Goal: Share content

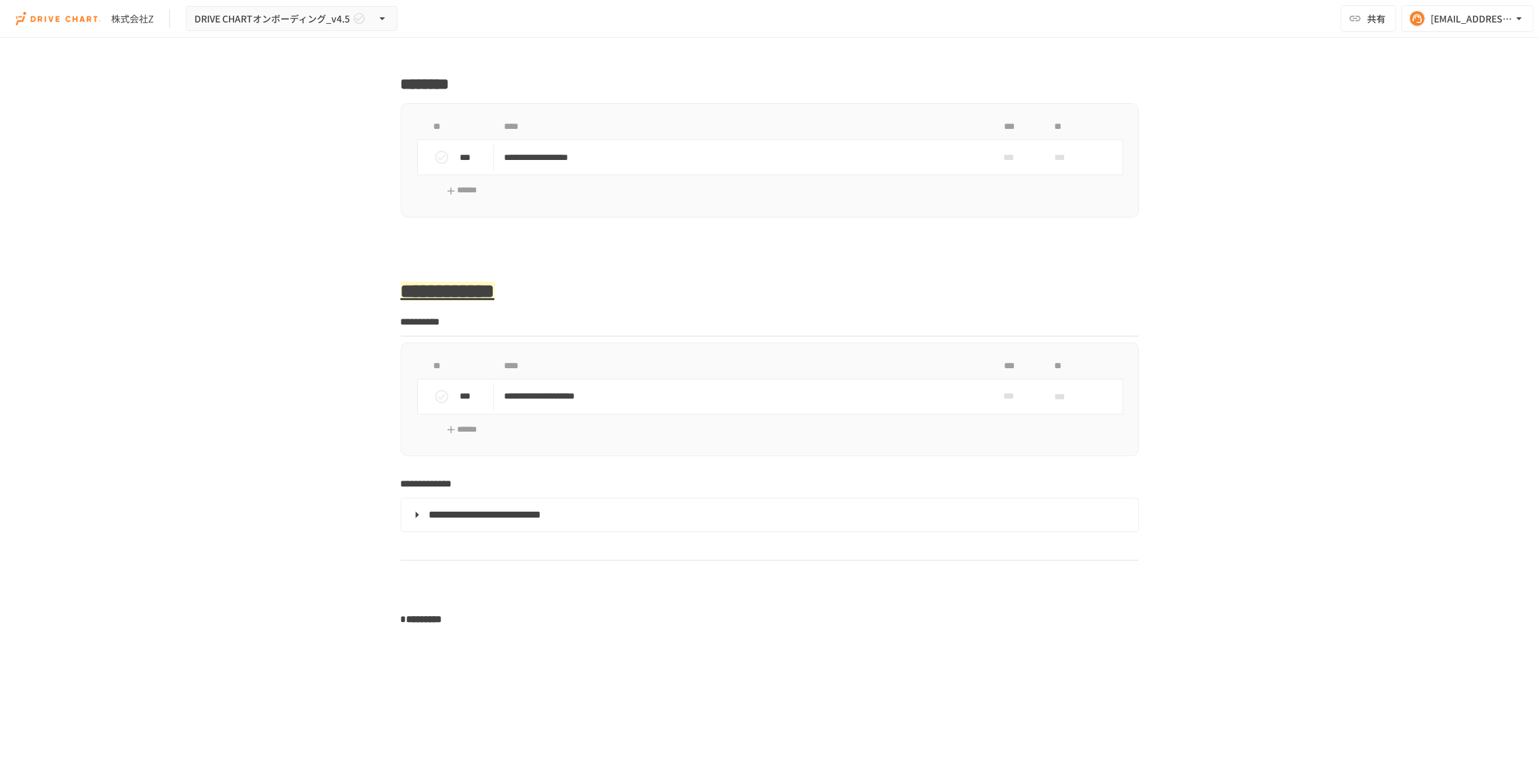
scroll to position [1623, 0]
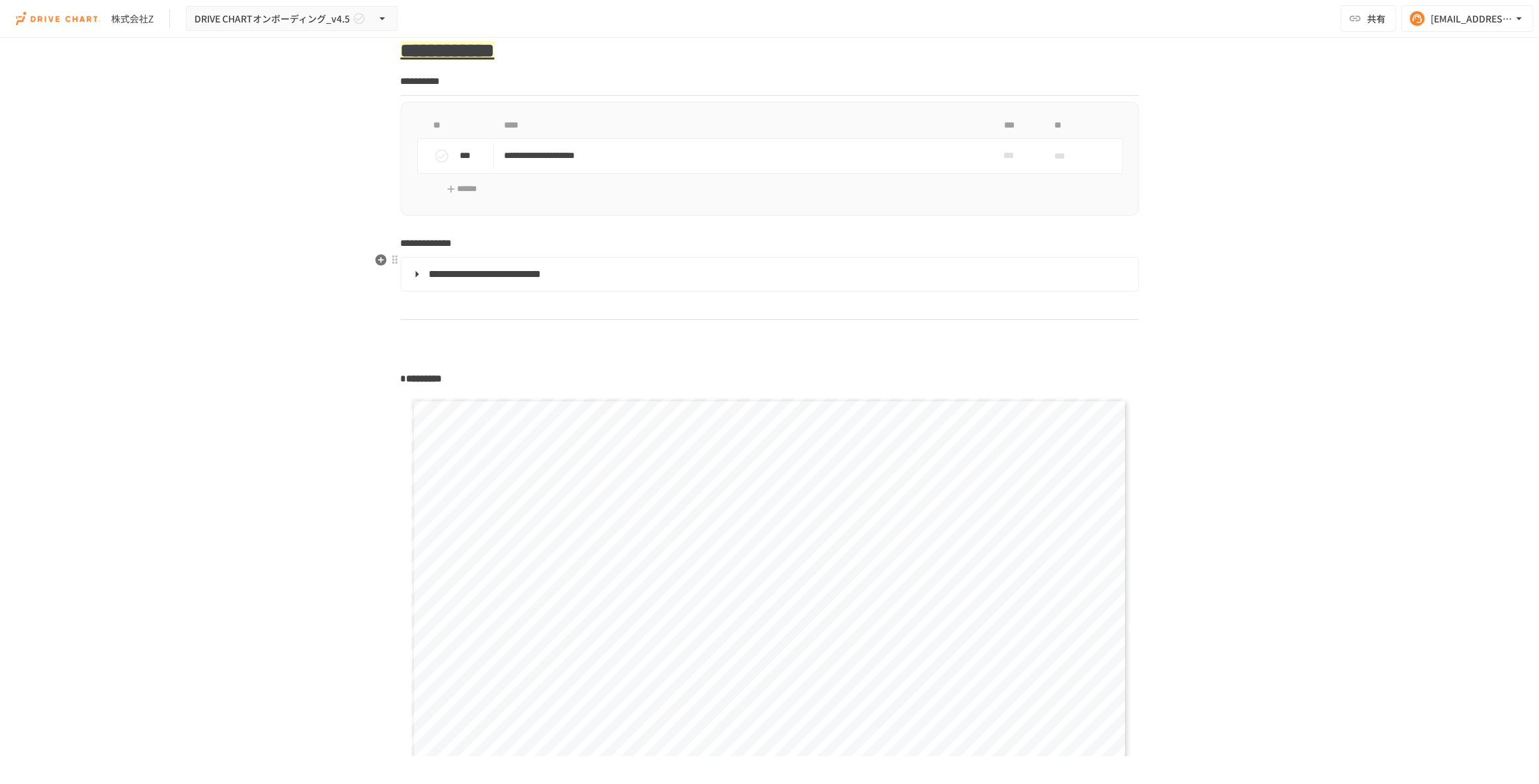
click at [415, 273] on summary "**********" at bounding box center [768, 274] width 718 height 17
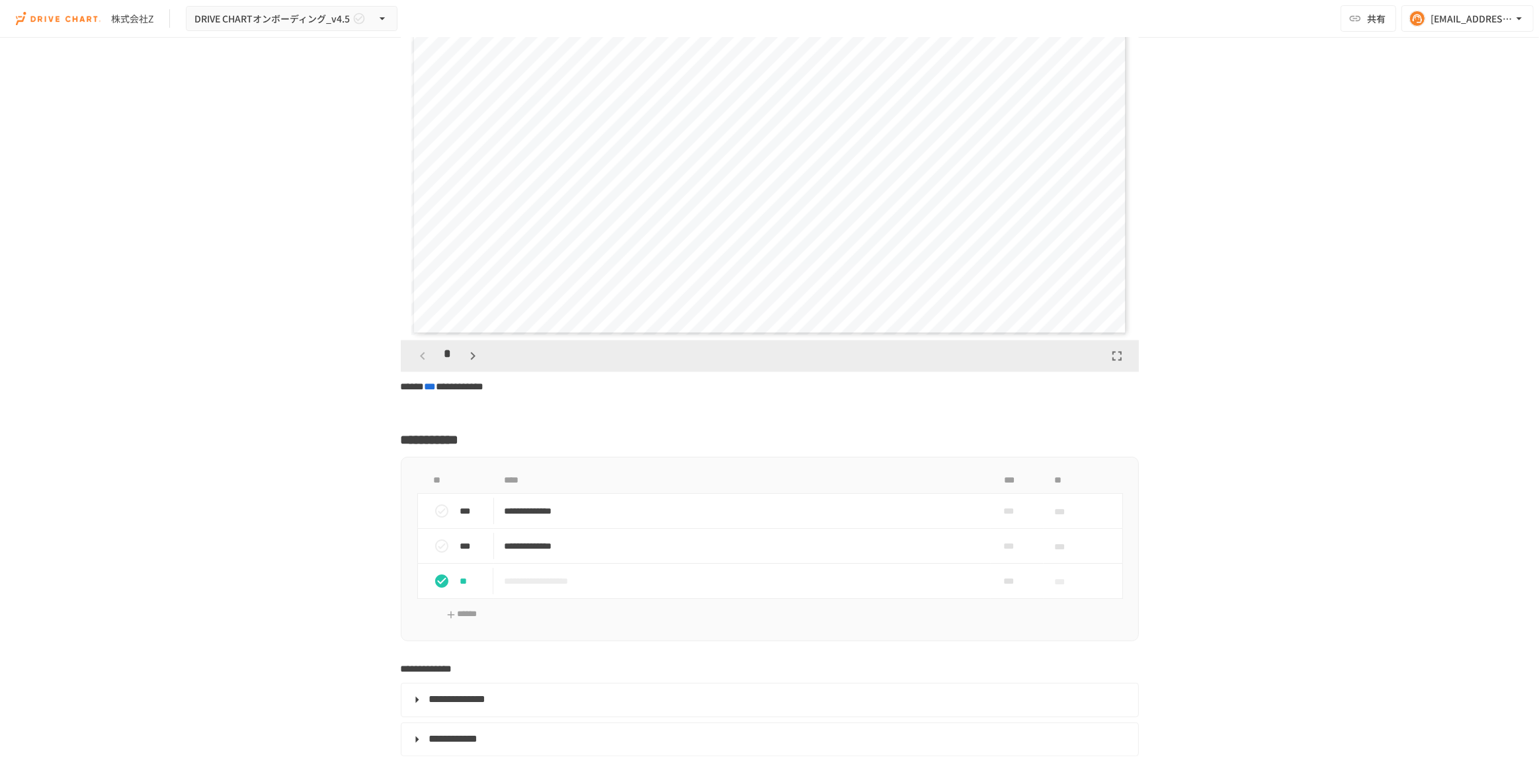
scroll to position [2644, 0]
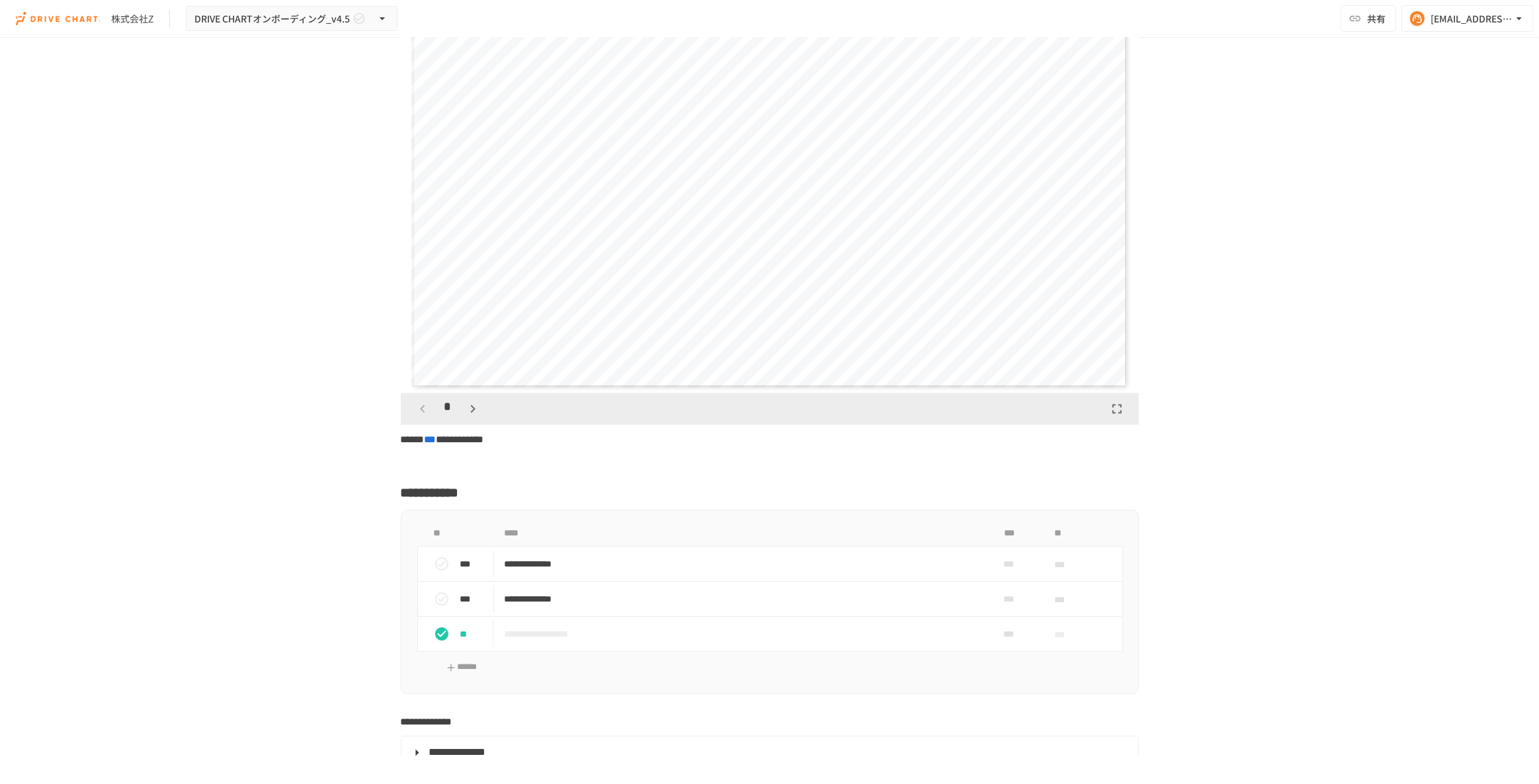
click at [471, 414] on icon "button" at bounding box center [473, 409] width 4 height 8
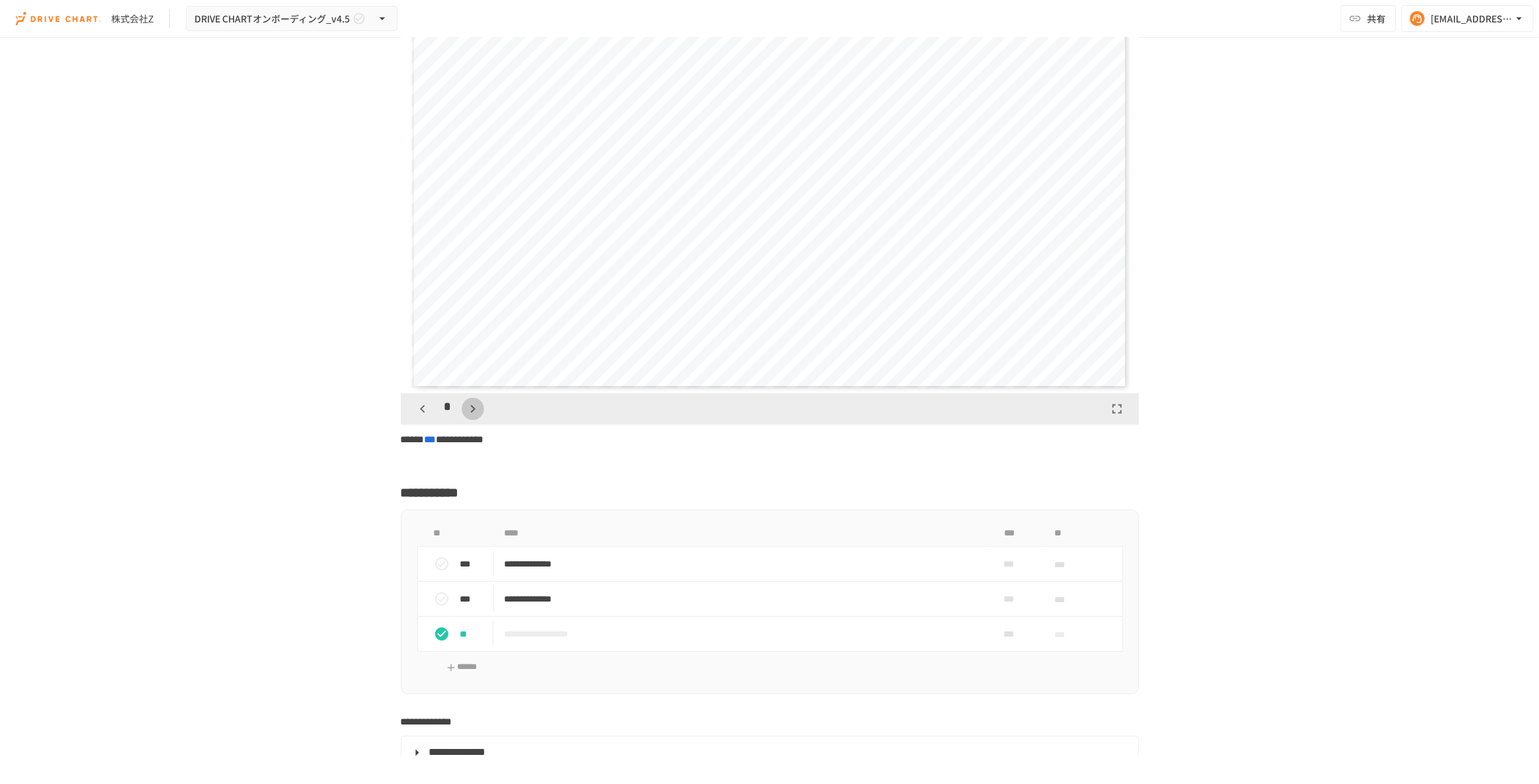
scroll to position [1652, 0]
click at [423, 417] on icon "button" at bounding box center [423, 409] width 16 height 16
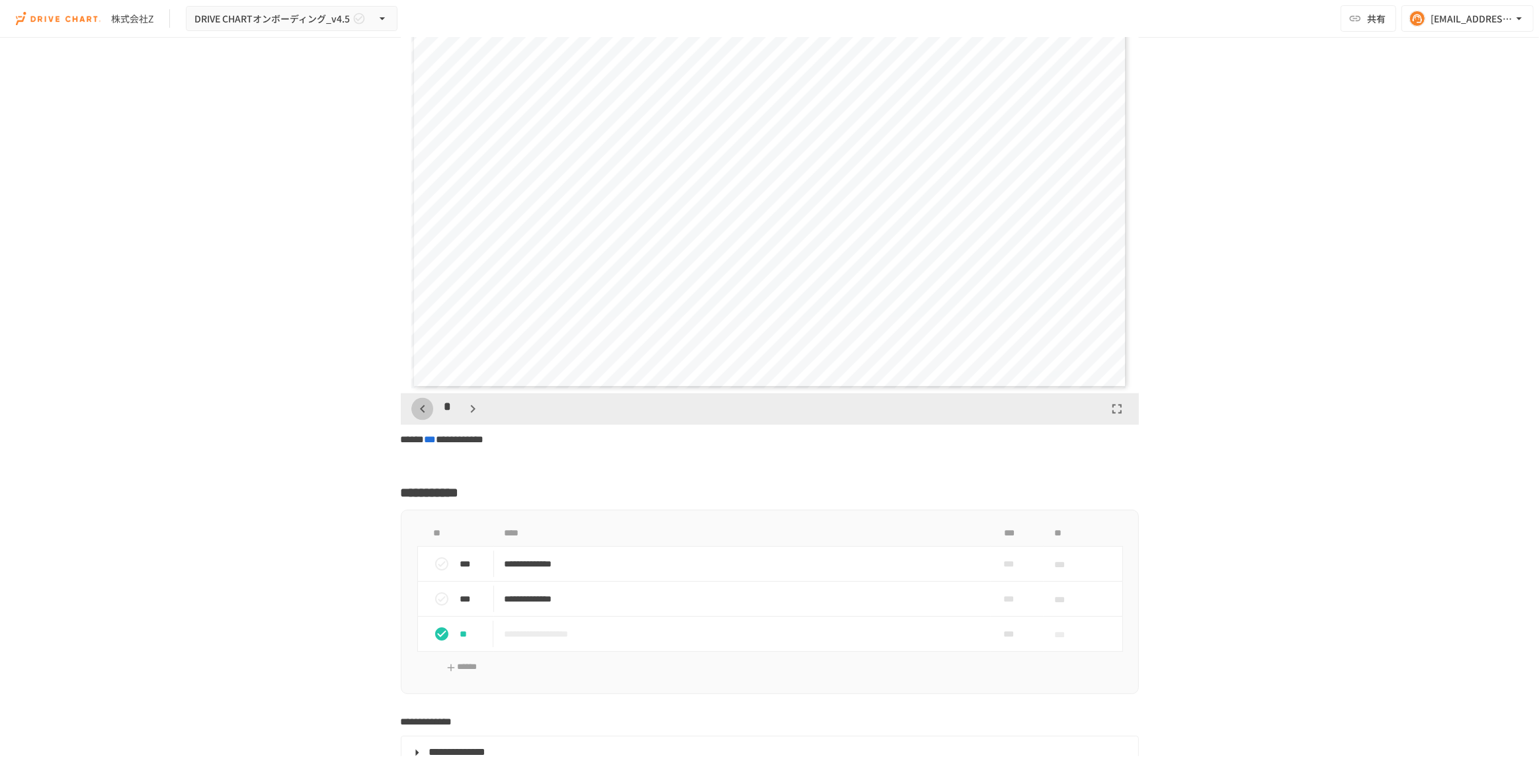
click at [423, 417] on icon "button" at bounding box center [423, 409] width 16 height 16
click at [471, 414] on icon "button" at bounding box center [473, 409] width 4 height 8
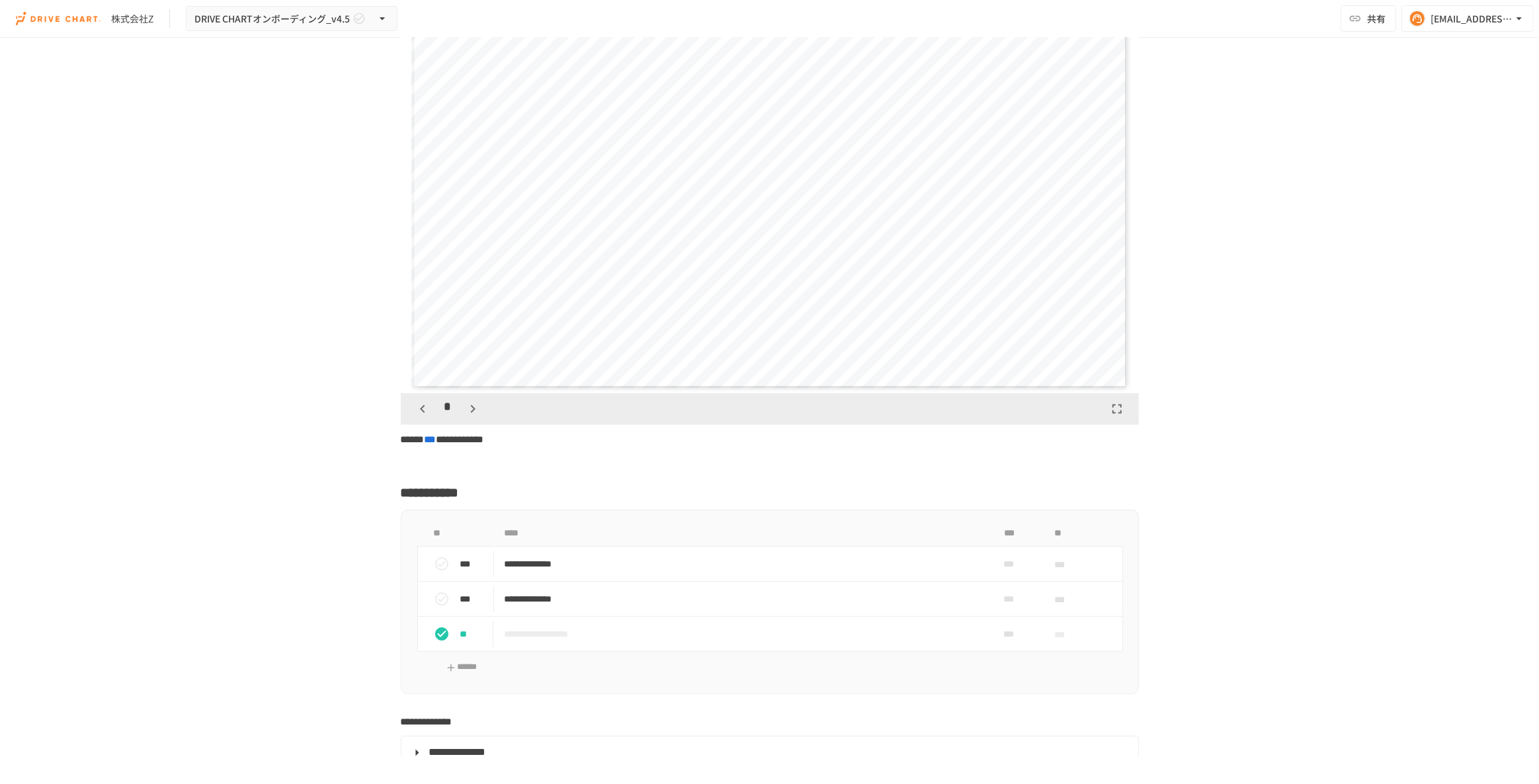
click at [471, 414] on icon "button" at bounding box center [473, 409] width 4 height 8
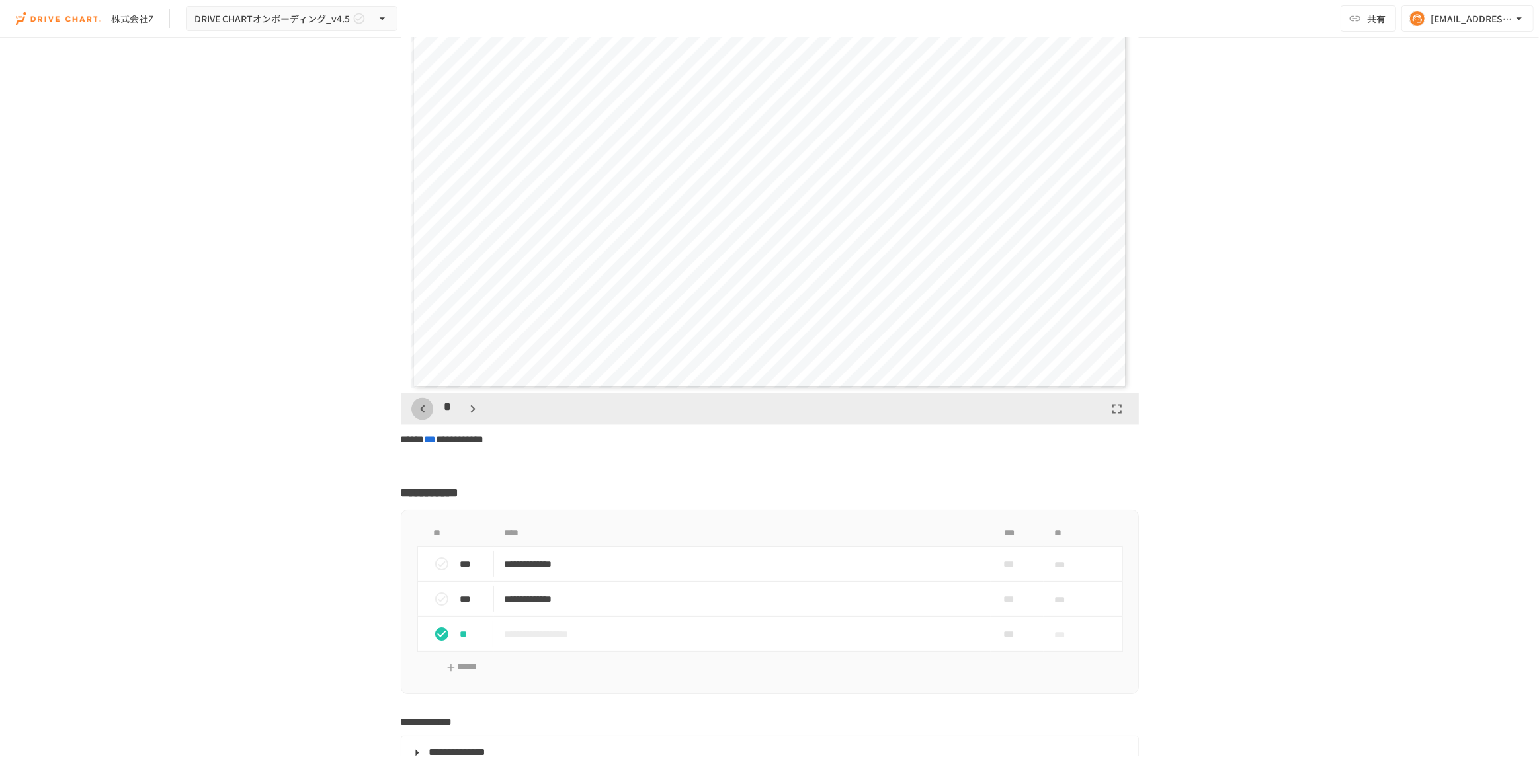
click at [424, 414] on icon "button" at bounding box center [423, 409] width 16 height 16
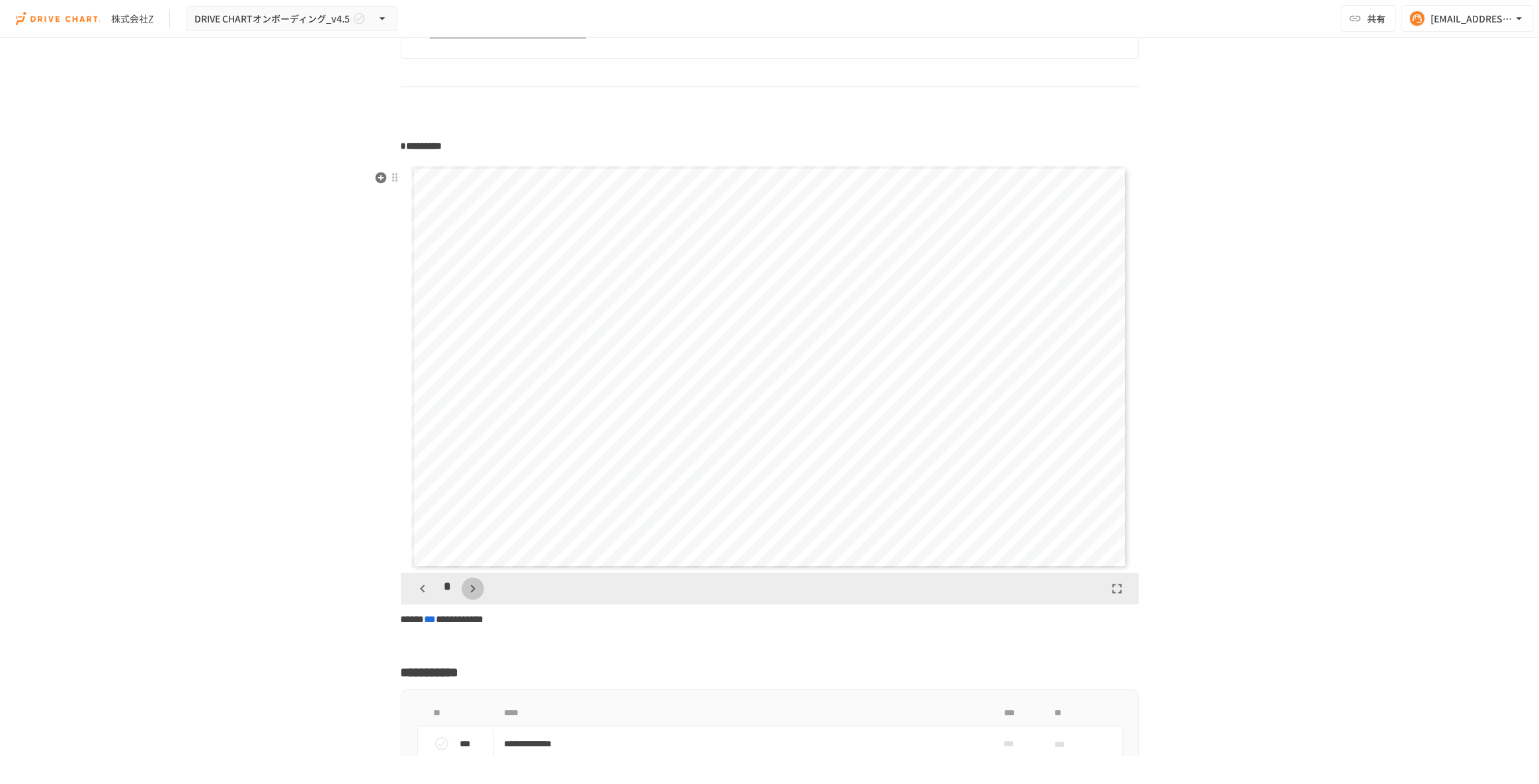
click at [465, 597] on icon "button" at bounding box center [473, 589] width 16 height 16
click at [422, 597] on icon "button" at bounding box center [423, 589] width 16 height 16
click at [467, 597] on icon "button" at bounding box center [473, 589] width 16 height 16
click at [465, 597] on icon "button" at bounding box center [473, 589] width 16 height 16
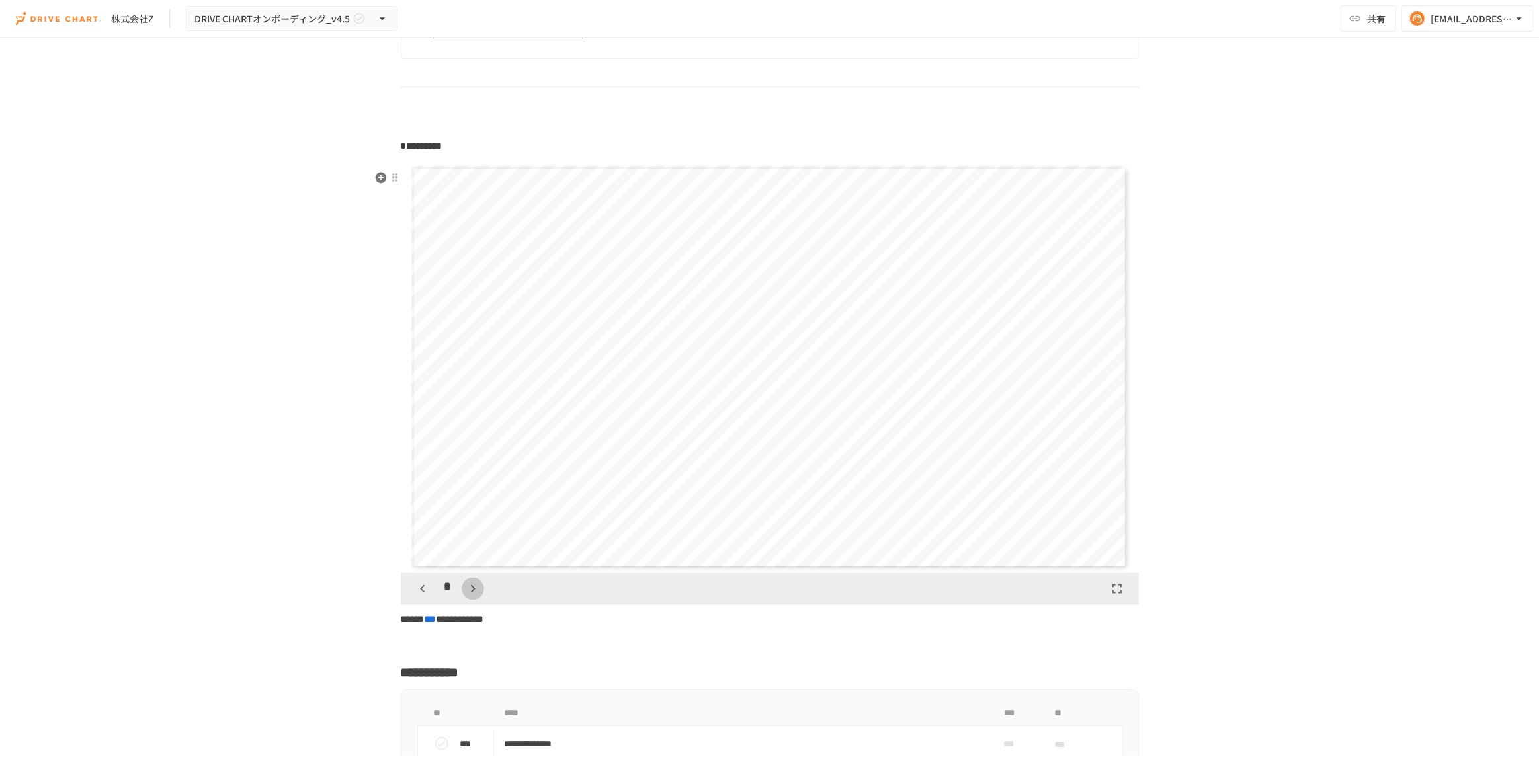
scroll to position [3719, 0]
click at [473, 597] on icon "button" at bounding box center [481, 589] width 16 height 16
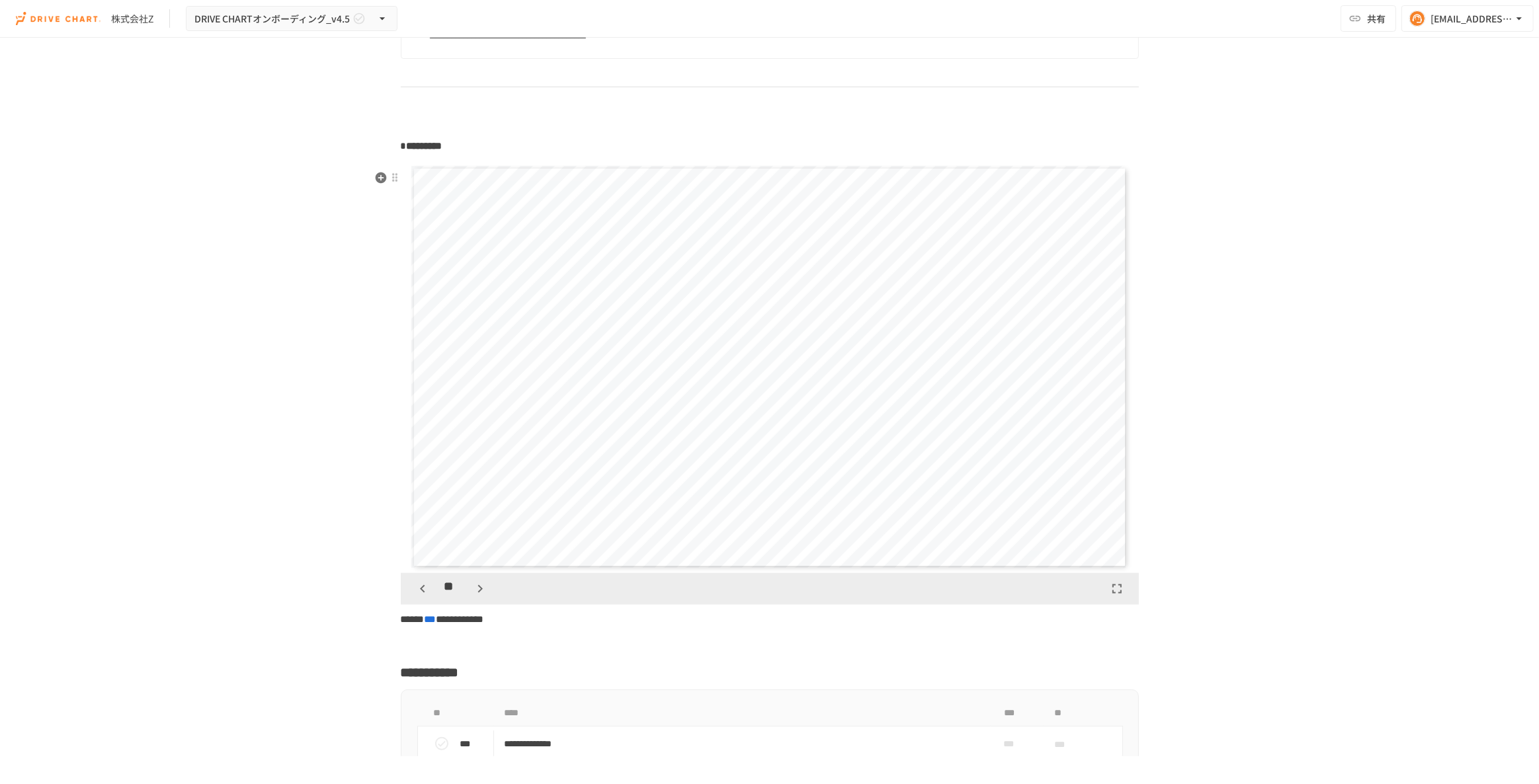
click at [473, 597] on icon "button" at bounding box center [481, 589] width 16 height 16
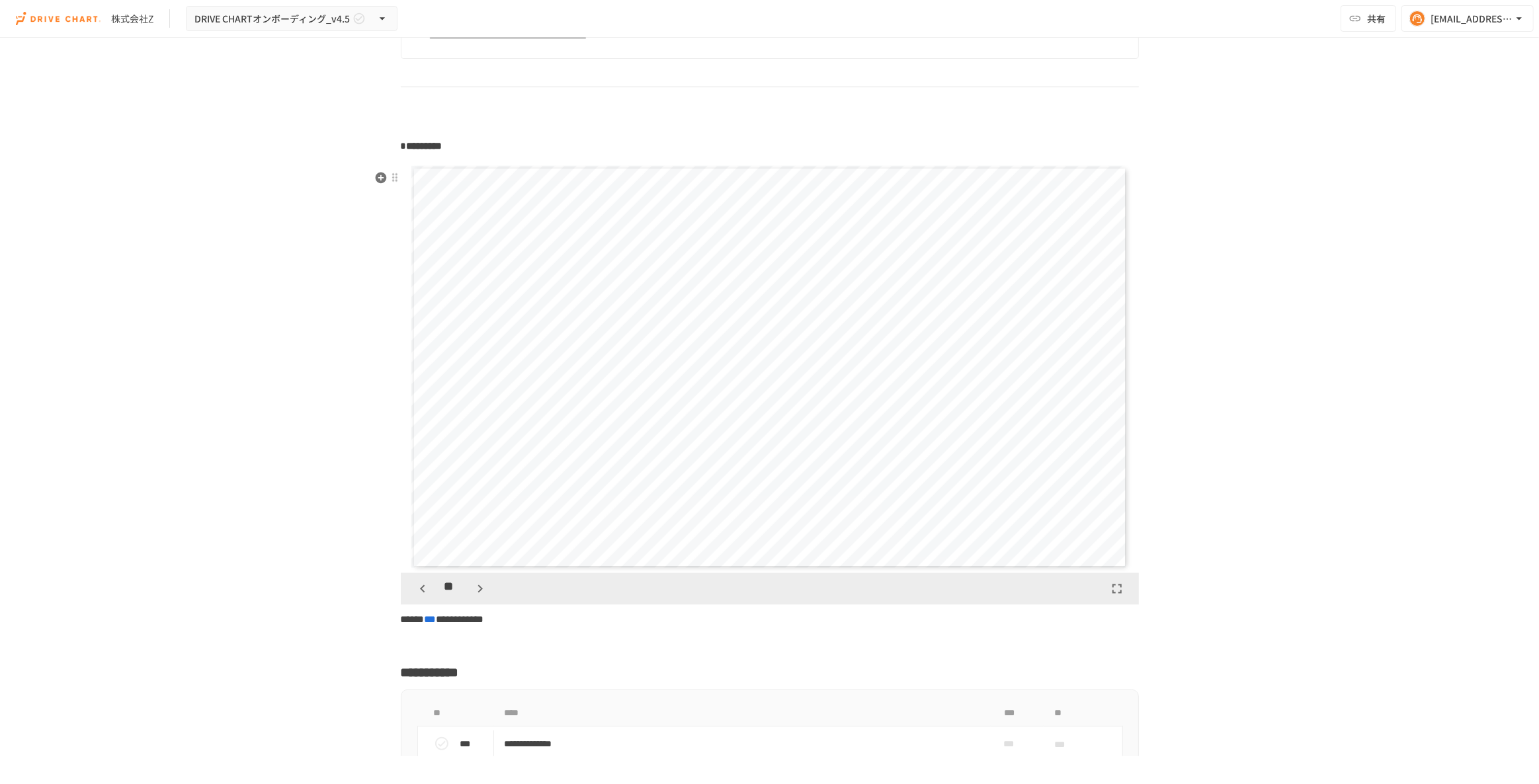
click at [473, 597] on icon "button" at bounding box center [481, 589] width 16 height 16
click at [423, 597] on icon "button" at bounding box center [423, 589] width 16 height 16
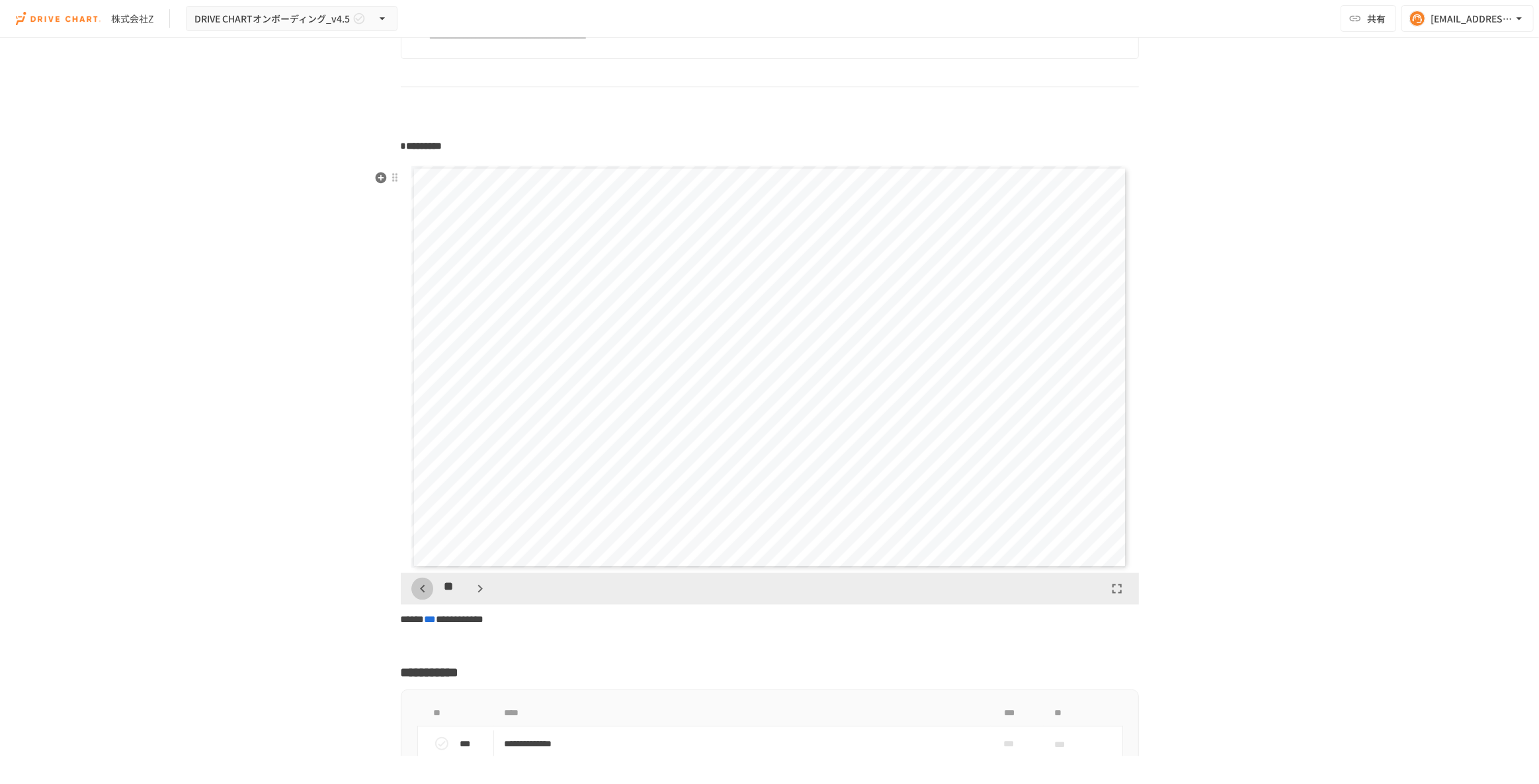
scroll to position [4960, 0]
click at [478, 593] on icon "button" at bounding box center [480, 589] width 4 height 8
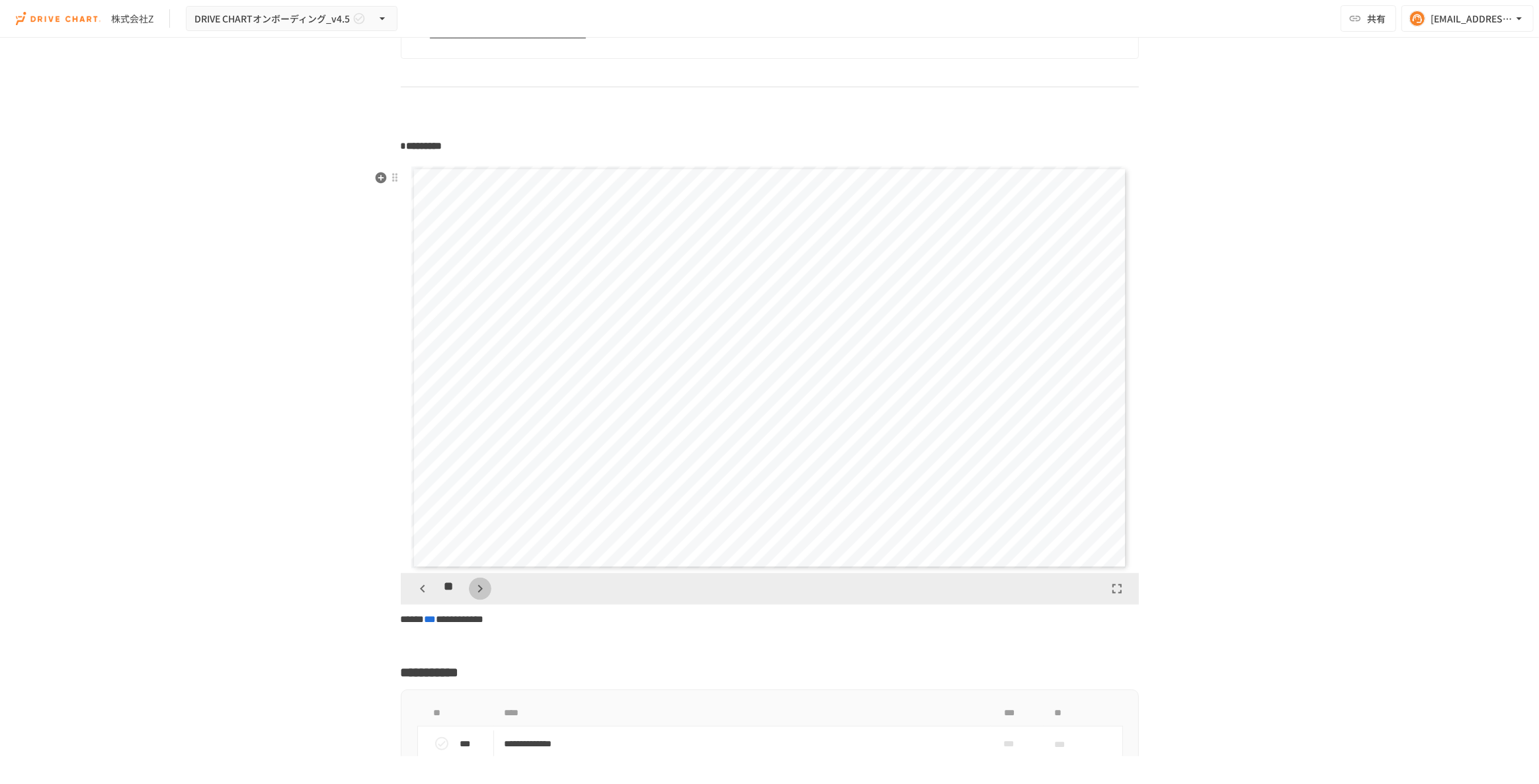
click at [478, 593] on icon "button" at bounding box center [480, 589] width 4 height 8
click at [420, 597] on icon "button" at bounding box center [423, 589] width 16 height 16
click at [473, 597] on icon "button" at bounding box center [481, 589] width 16 height 16
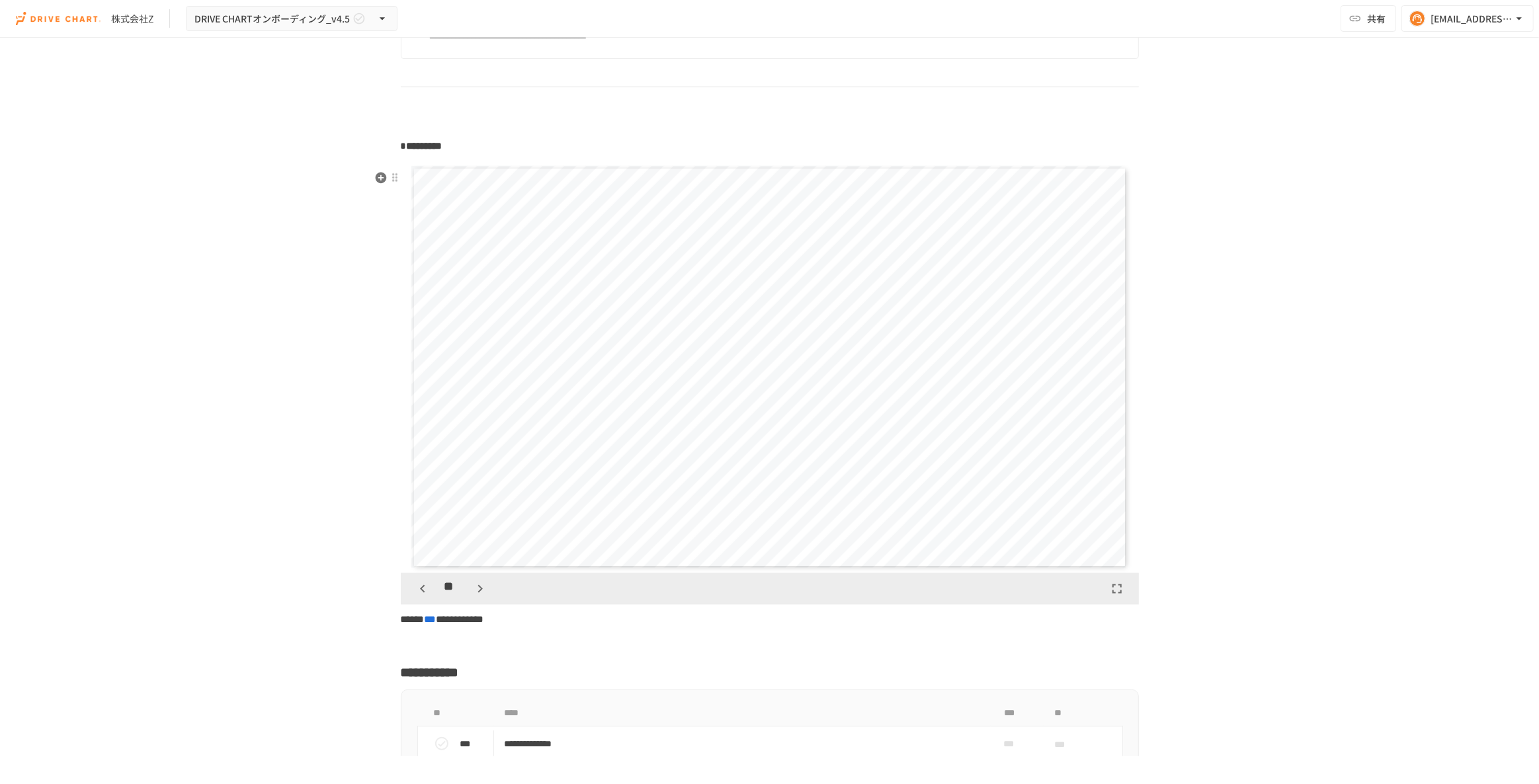
scroll to position [6199, 0]
click at [420, 593] on icon "button" at bounding box center [423, 589] width 4 height 8
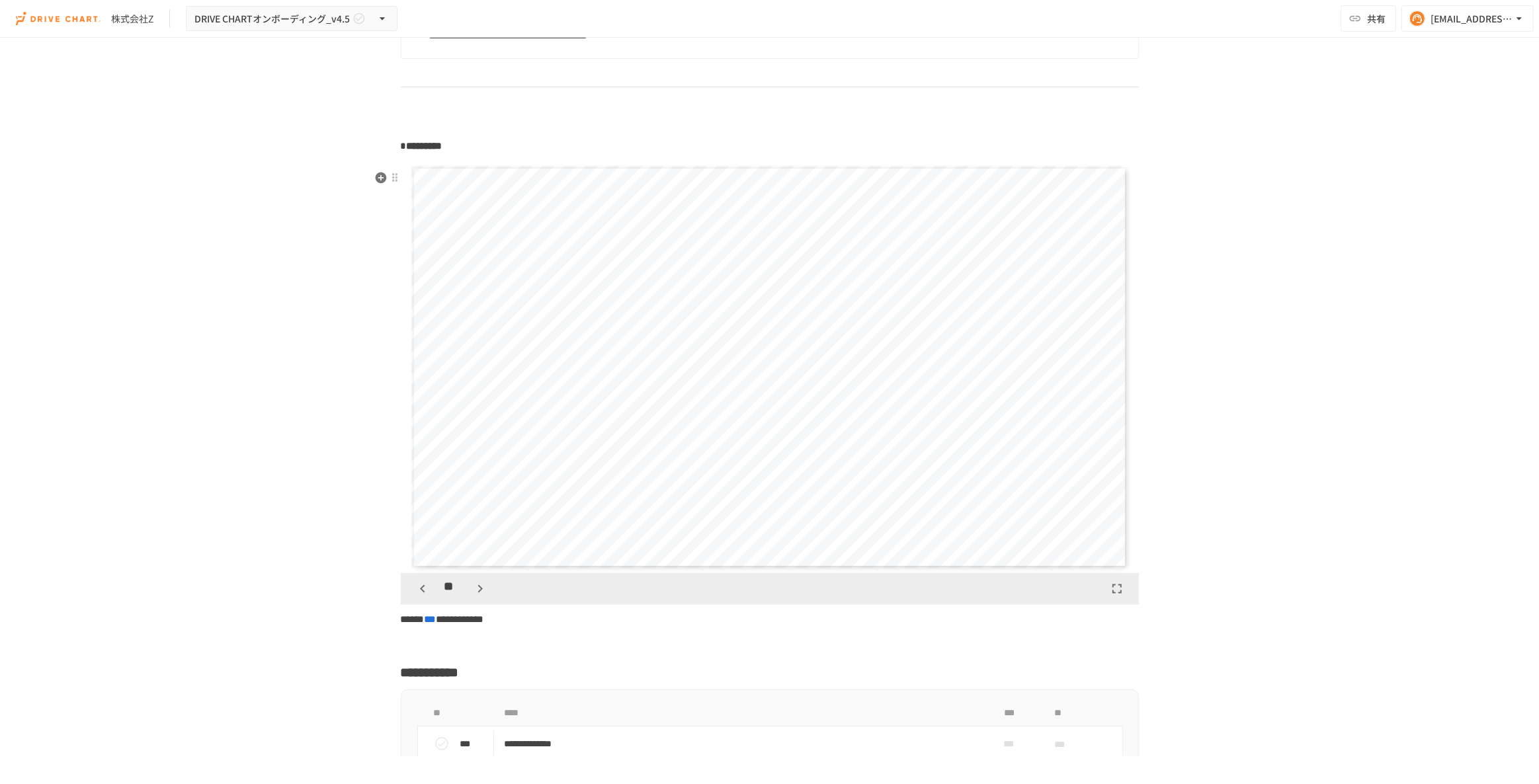
click at [420, 593] on icon "button" at bounding box center [423, 589] width 4 height 8
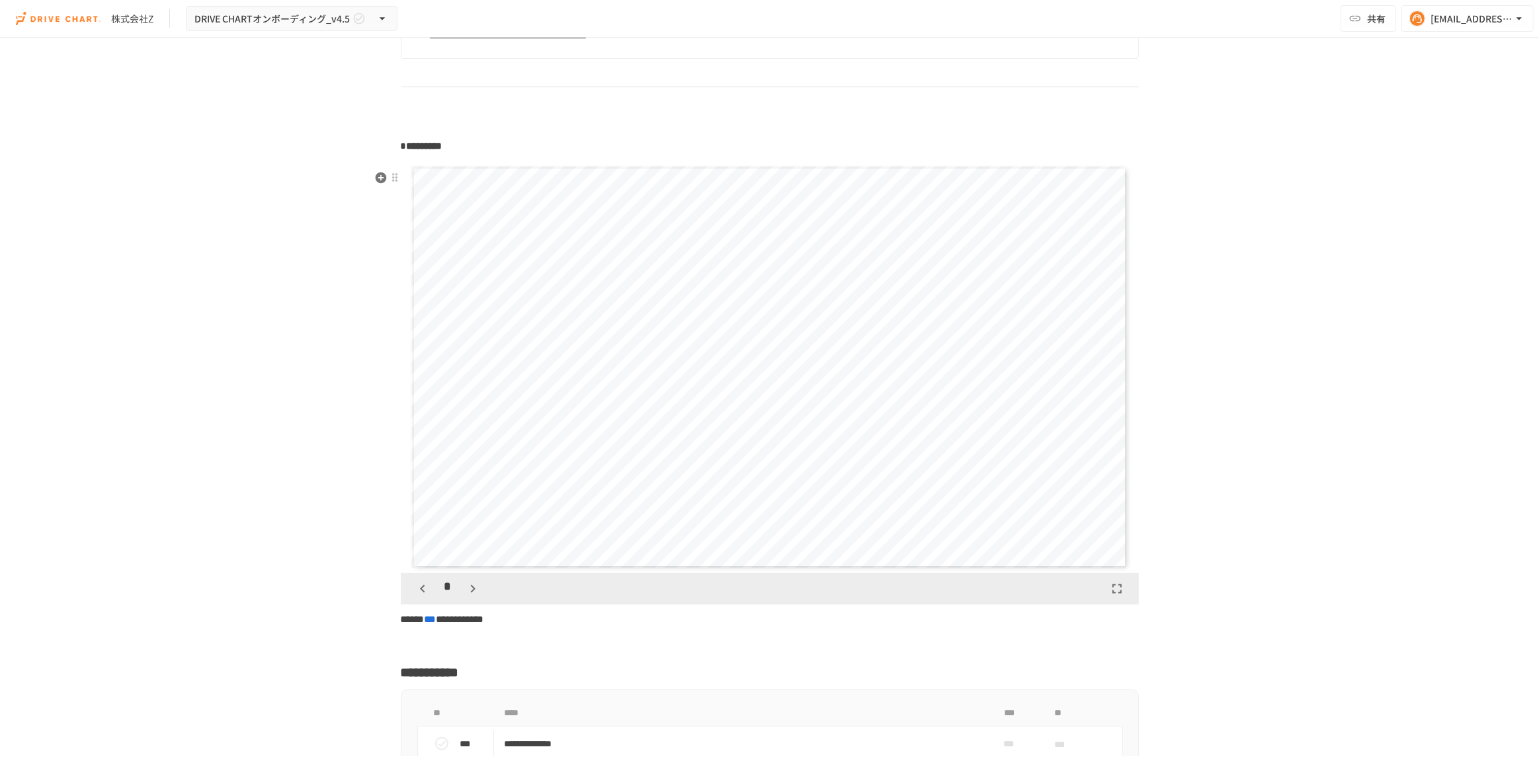
click at [465, 597] on icon "button" at bounding box center [473, 589] width 16 height 16
click at [462, 600] on div "**" at bounding box center [451, 589] width 80 height 23
click at [469, 600] on button "button" at bounding box center [480, 589] width 23 height 23
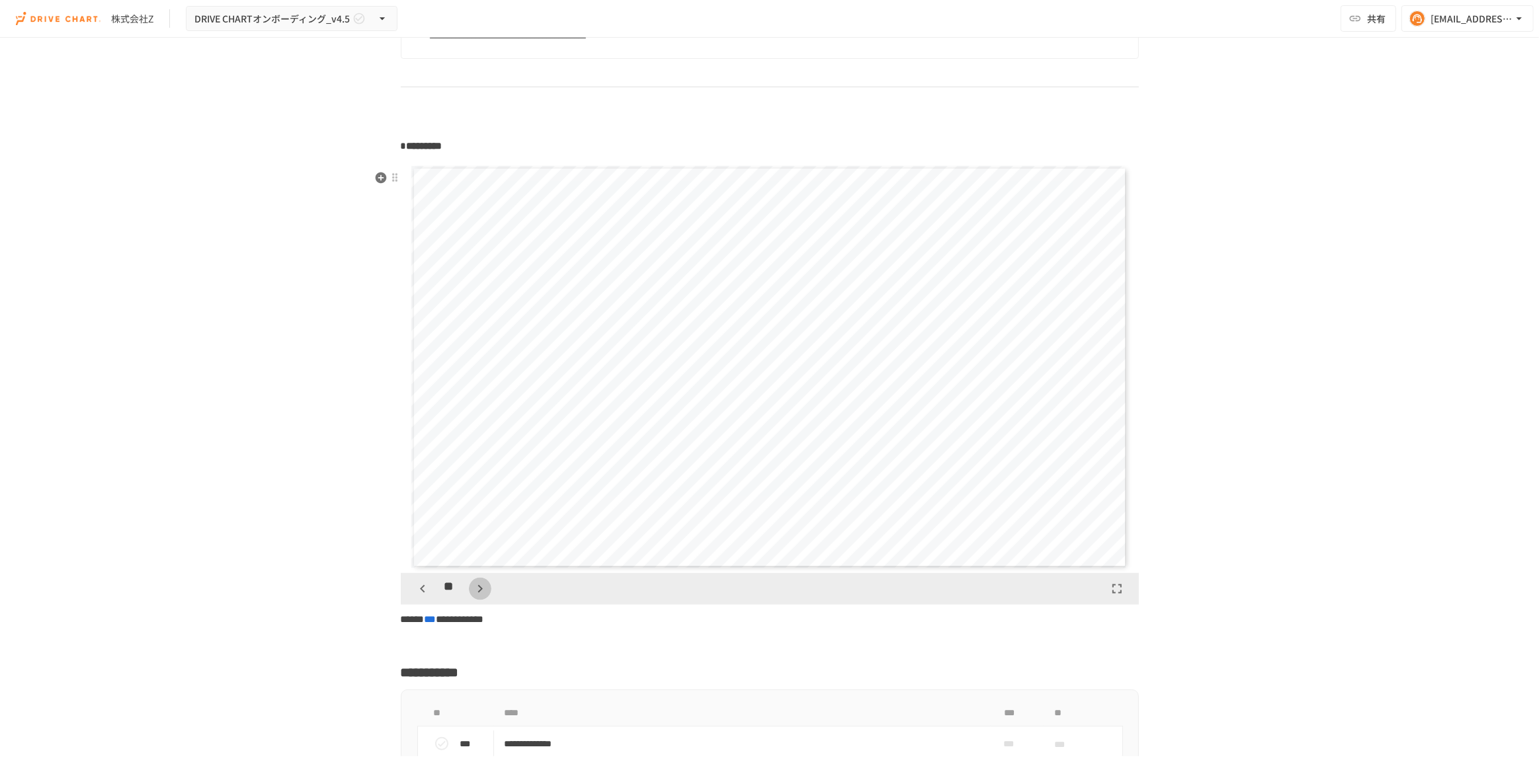
click at [473, 597] on icon "button" at bounding box center [481, 589] width 16 height 16
click at [476, 597] on icon "button" at bounding box center [481, 589] width 16 height 16
click at [424, 597] on icon "button" at bounding box center [423, 589] width 16 height 16
click at [422, 597] on icon "button" at bounding box center [423, 589] width 16 height 16
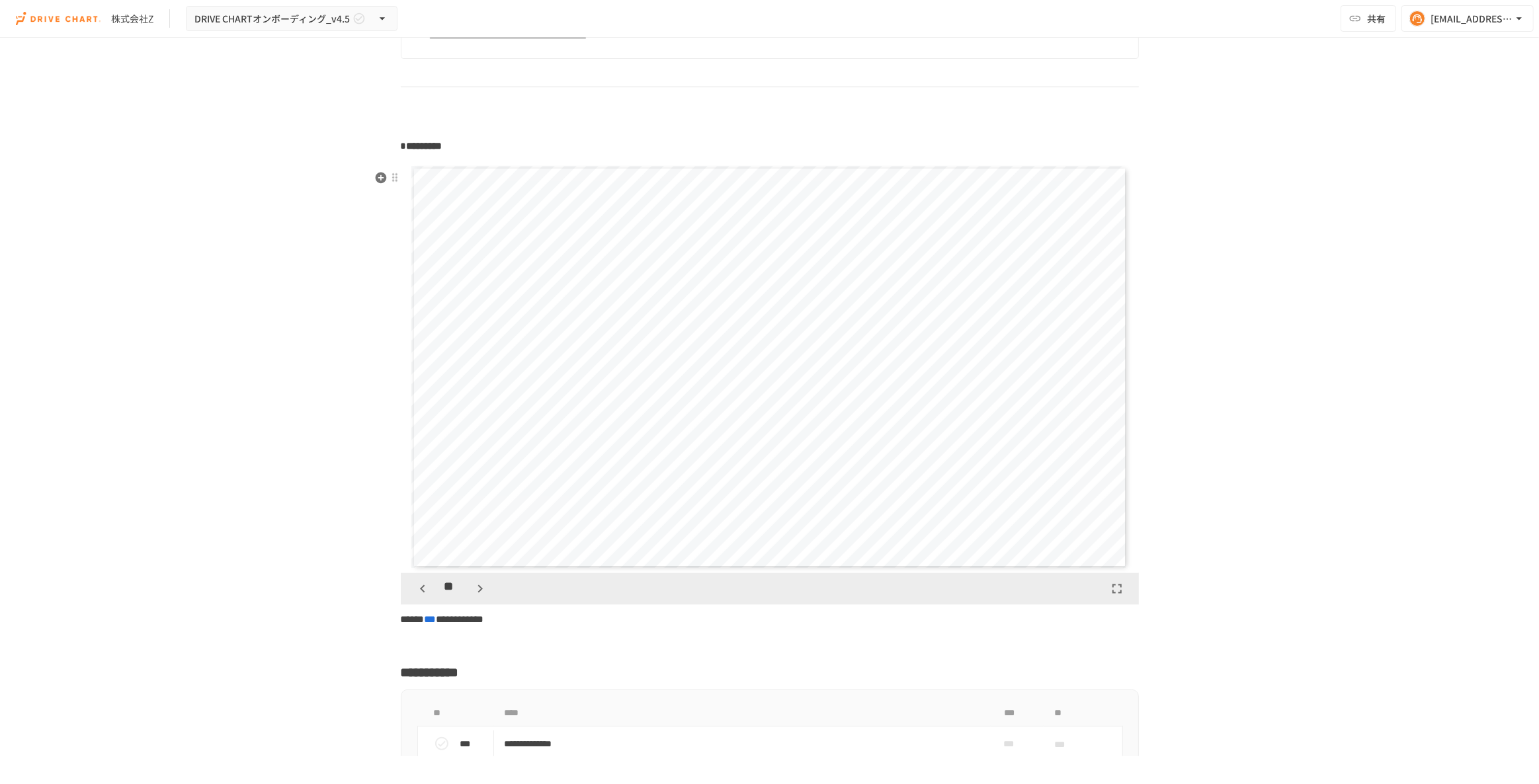
click at [422, 597] on icon "button" at bounding box center [423, 589] width 16 height 16
click at [420, 593] on icon "button" at bounding box center [423, 589] width 4 height 8
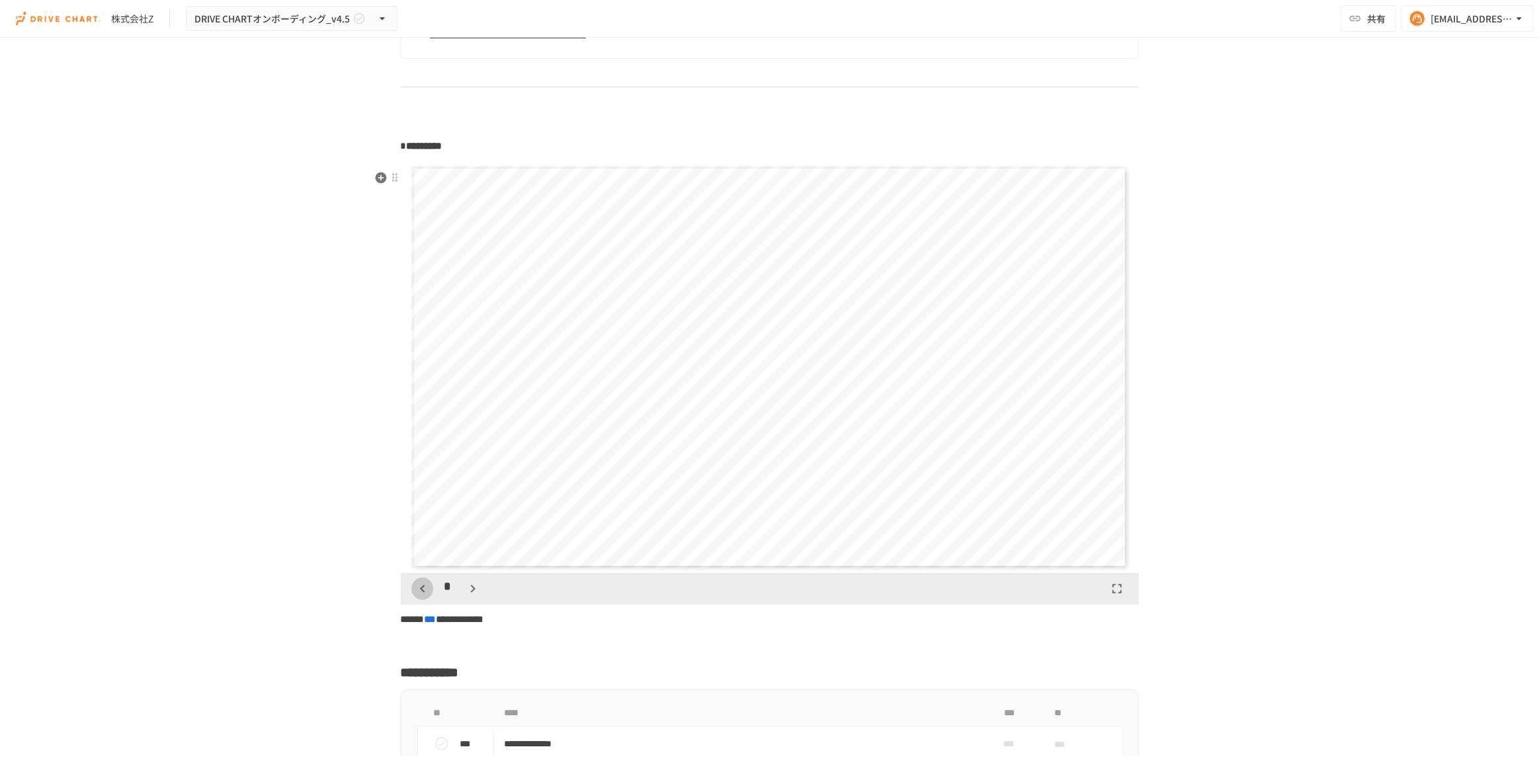
click at [420, 593] on icon "button" at bounding box center [423, 589] width 4 height 8
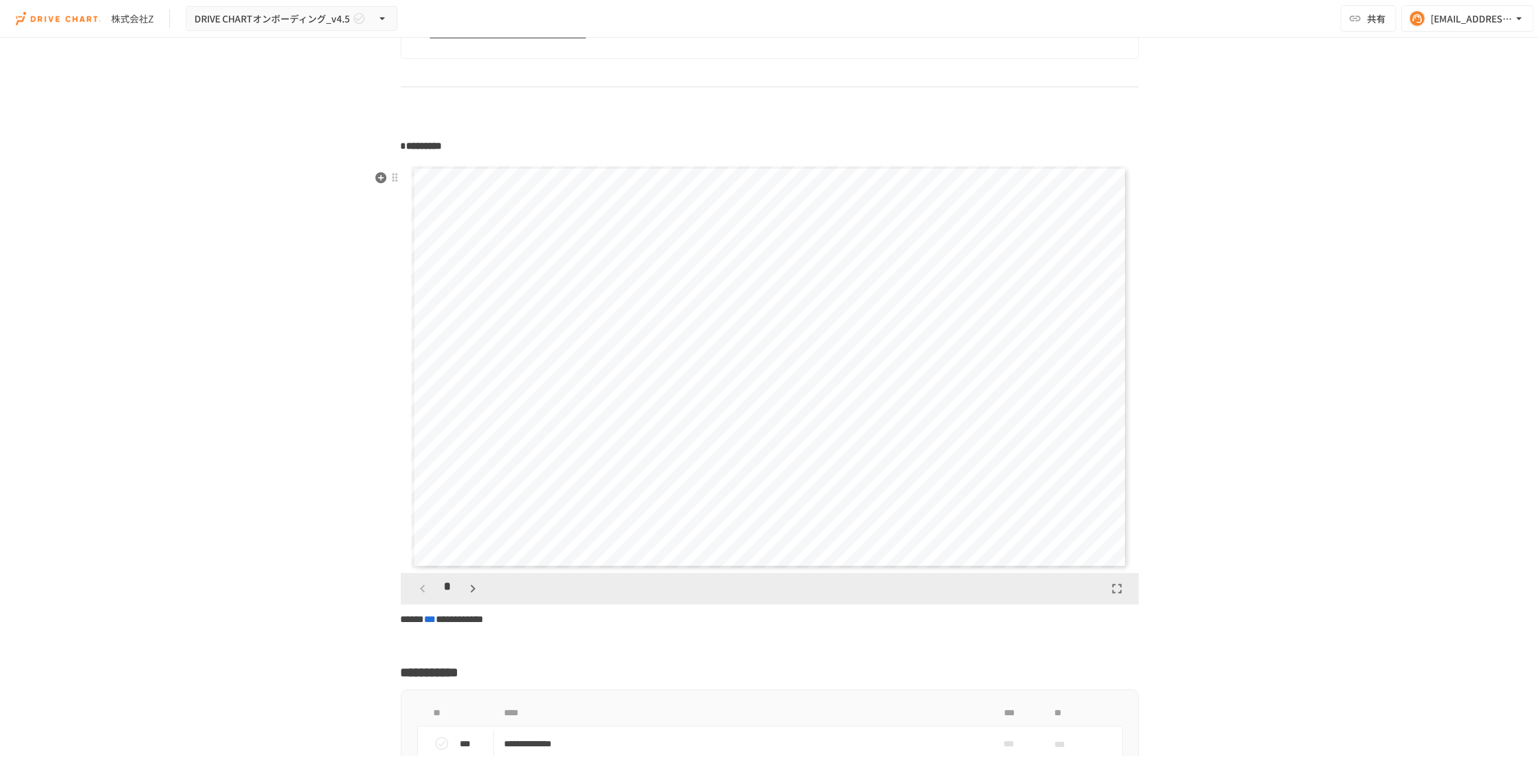
click at [420, 593] on icon "button" at bounding box center [423, 589] width 4 height 8
click at [419, 600] on div "*" at bounding box center [448, 589] width 73 height 23
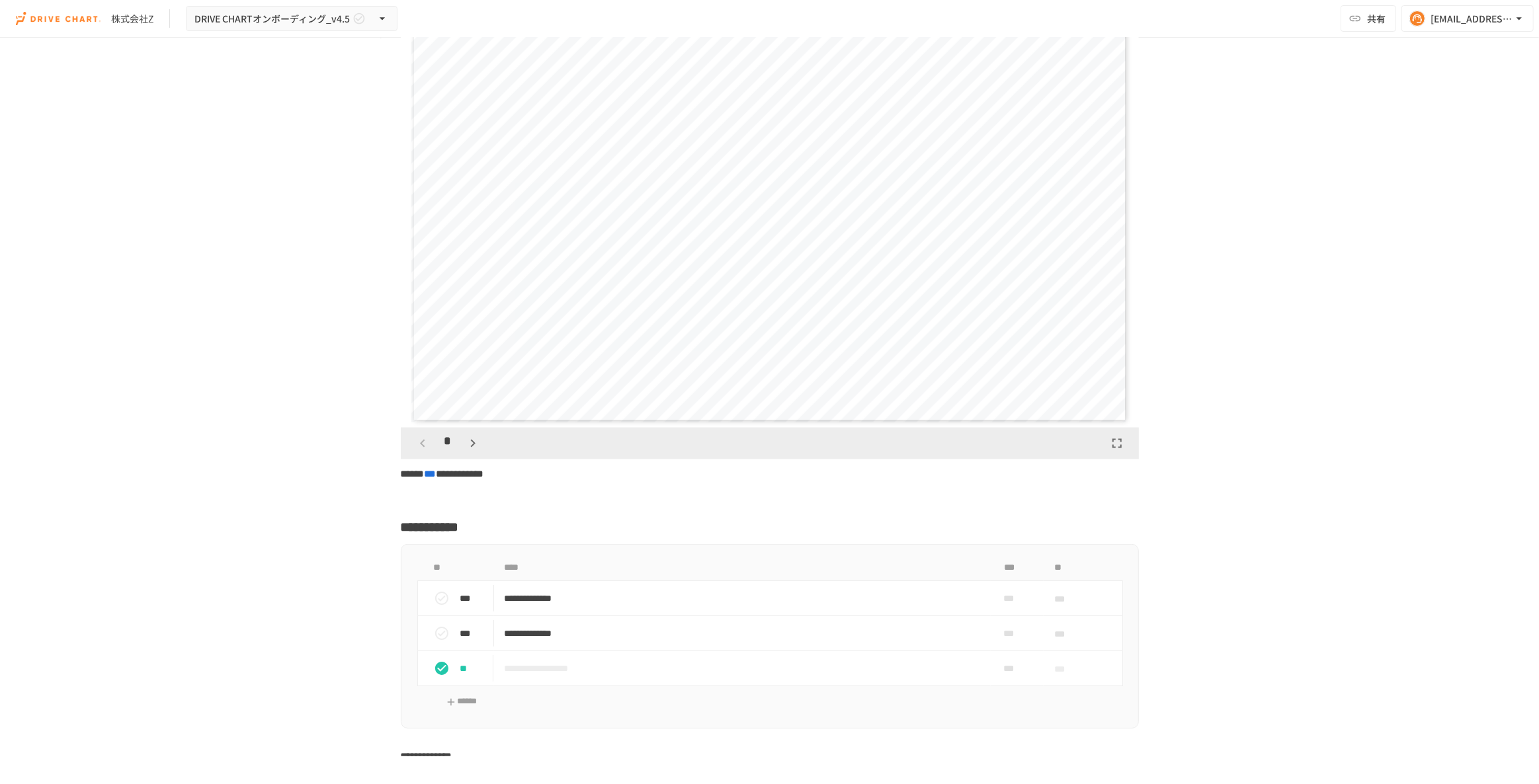
scroll to position [2525, 0]
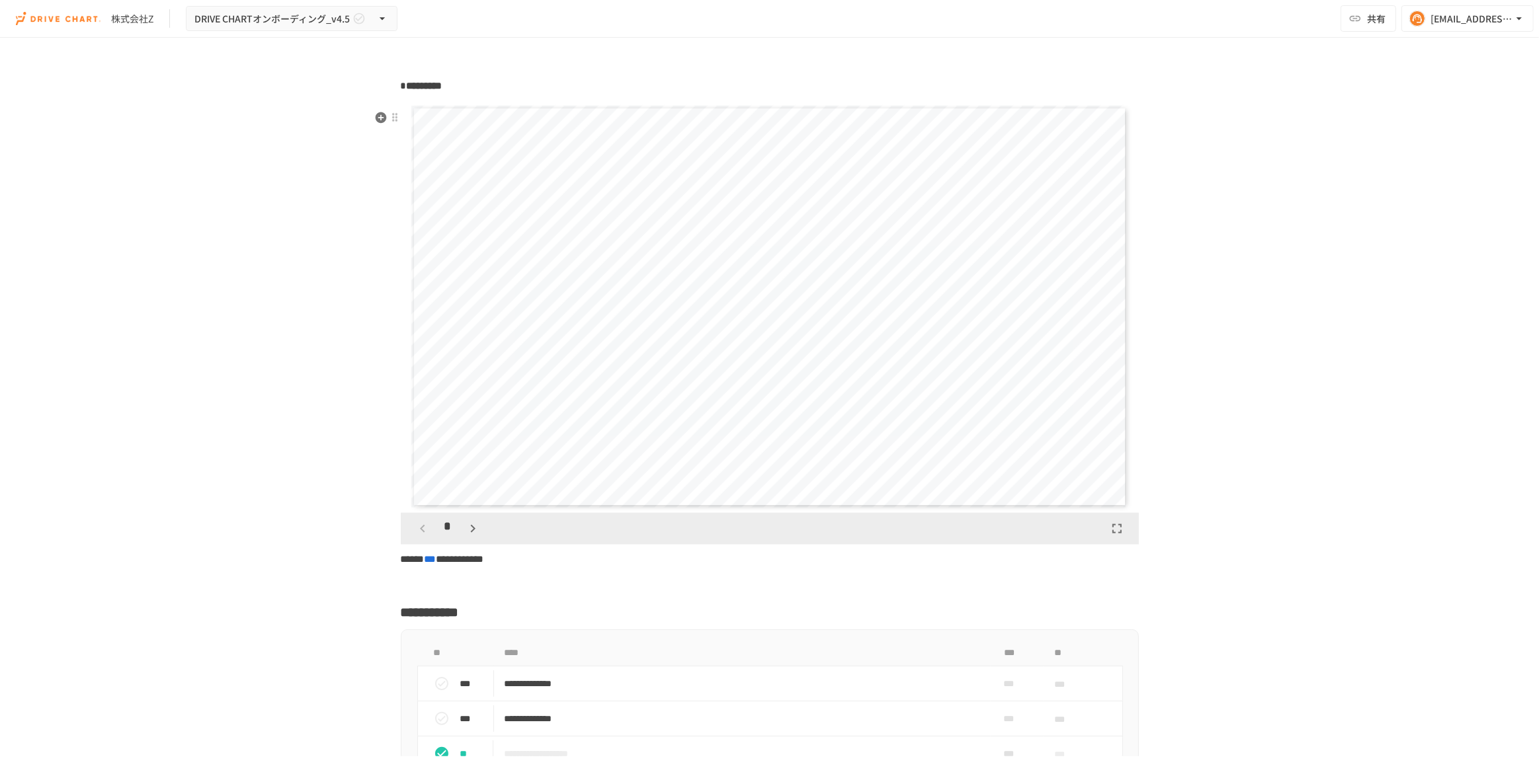
click at [466, 537] on icon "button" at bounding box center [473, 529] width 16 height 16
click at [415, 537] on icon "button" at bounding box center [423, 529] width 16 height 16
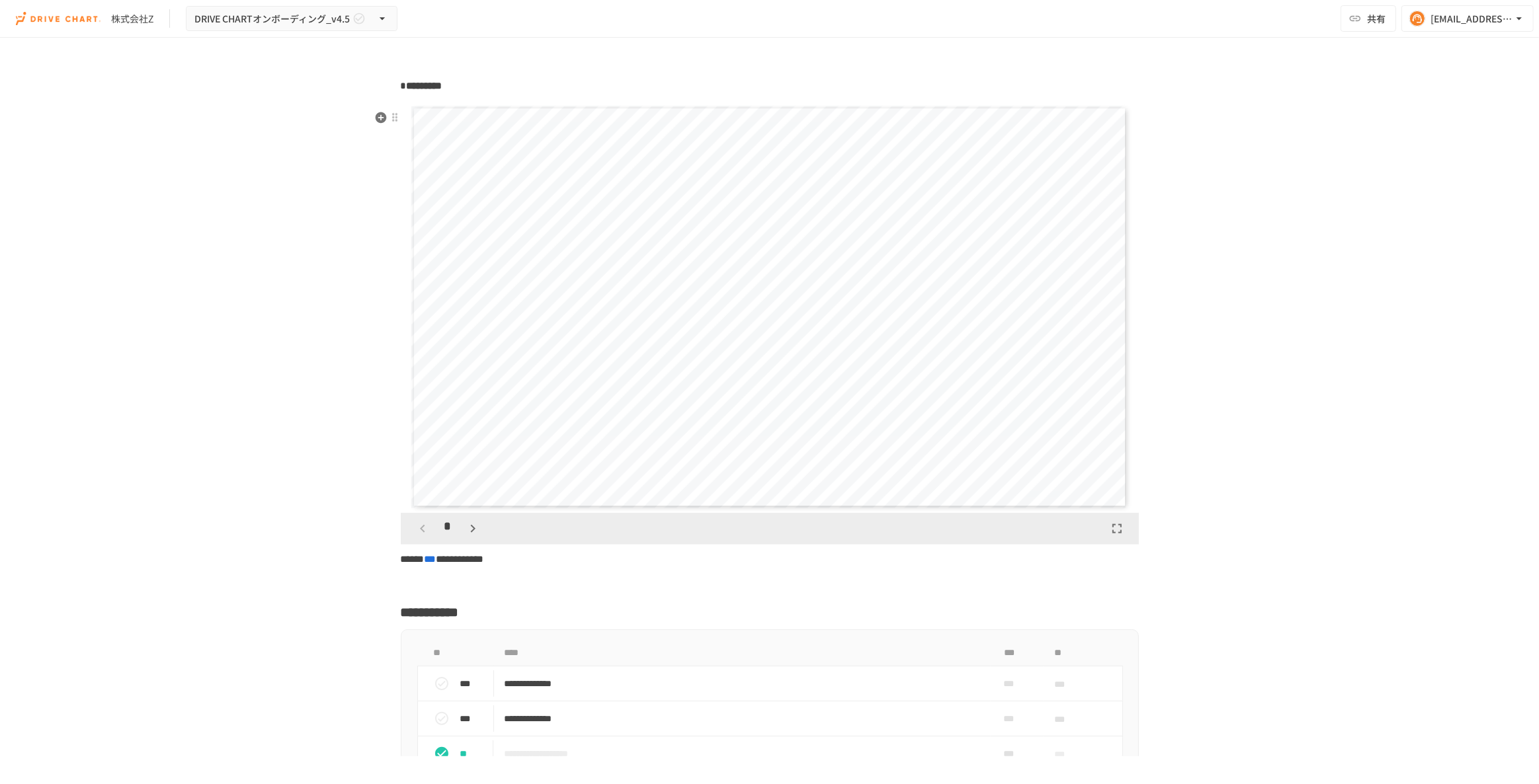
scroll to position [0, 0]
click at [415, 540] on div "*" at bounding box center [448, 529] width 73 height 23
click at [327, 547] on div "**********" at bounding box center [770, 397] width 1539 height 719
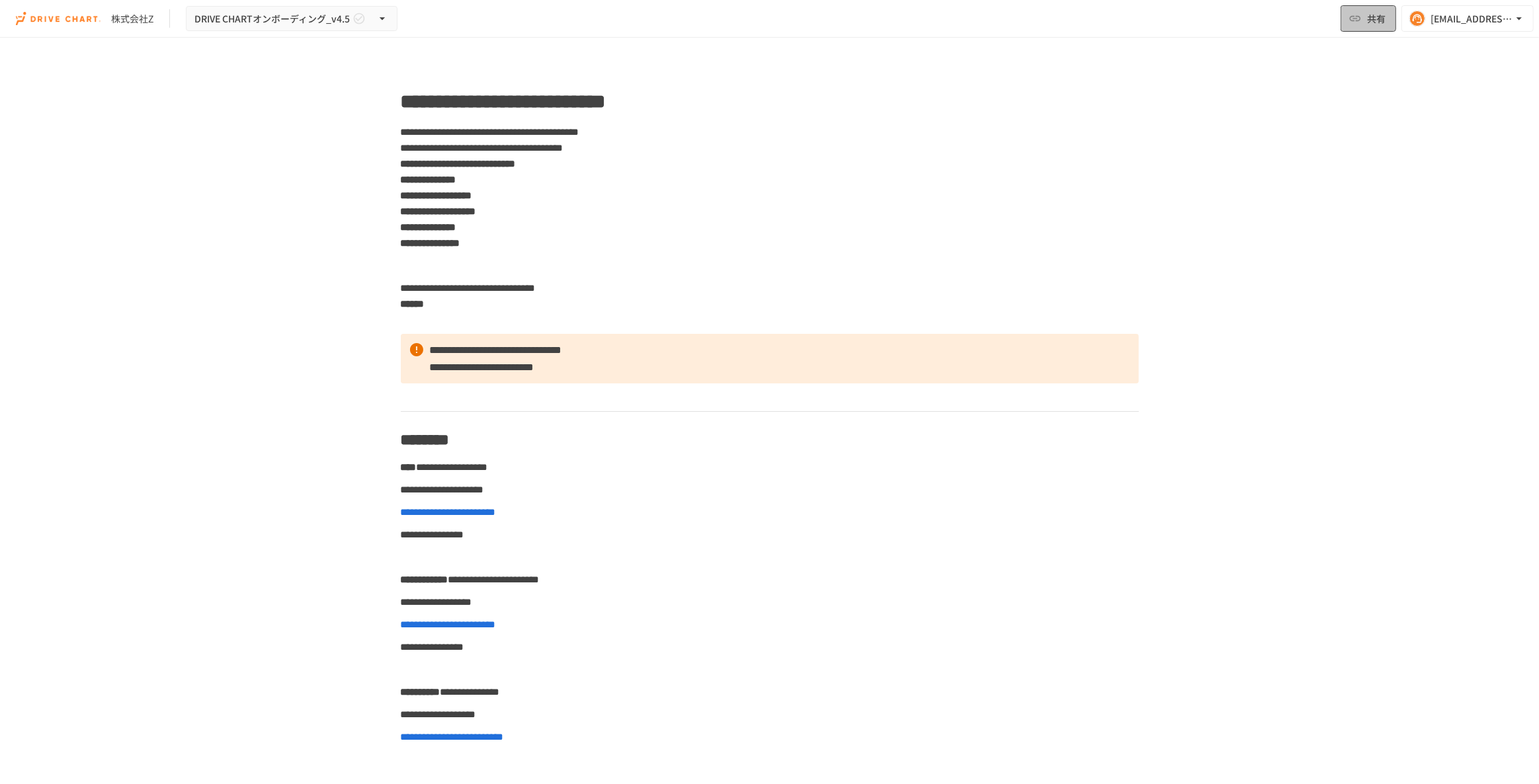
click at [1374, 11] on span "共有" at bounding box center [1376, 18] width 18 height 15
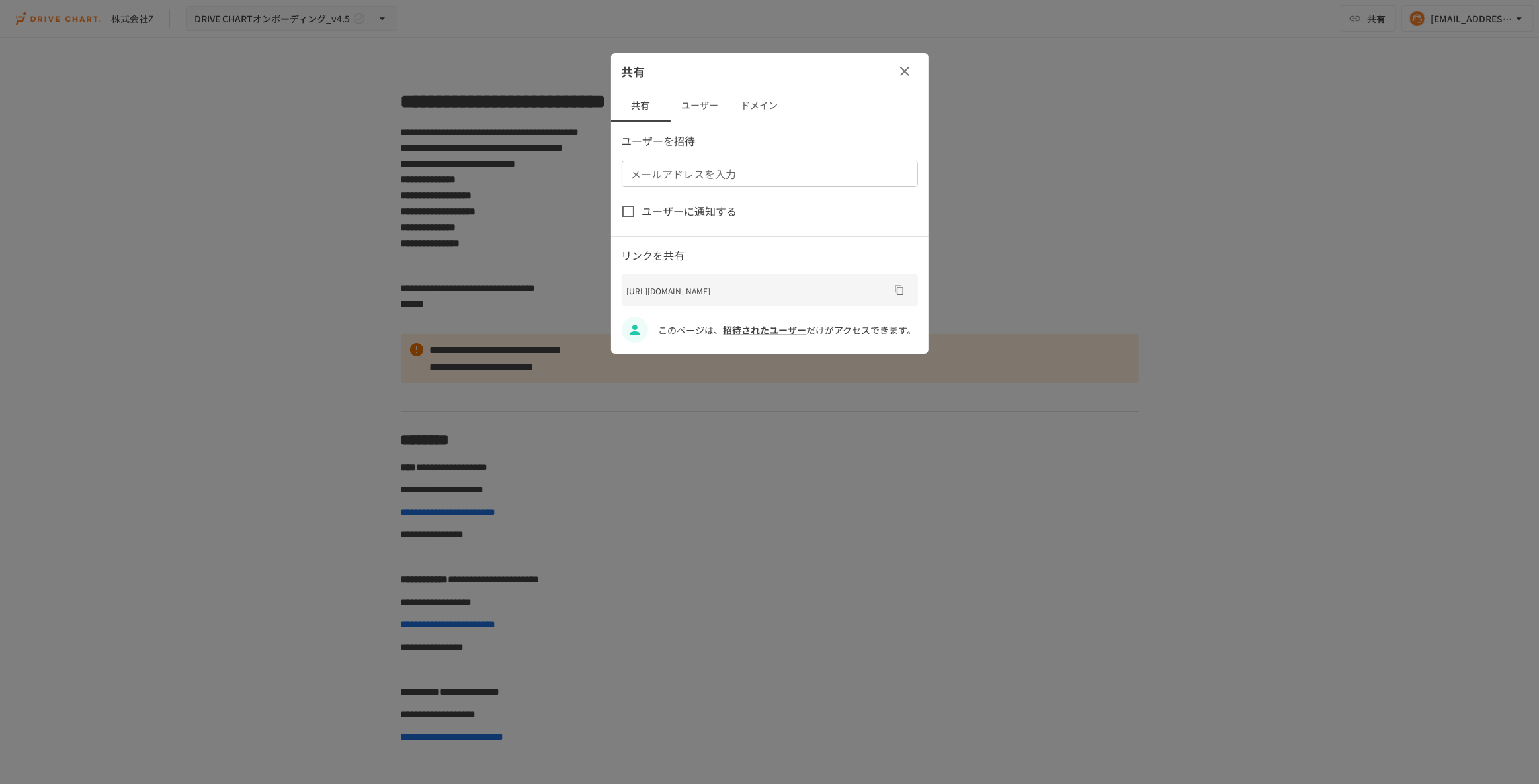
click at [901, 72] on icon "button" at bounding box center [905, 71] width 16 height 16
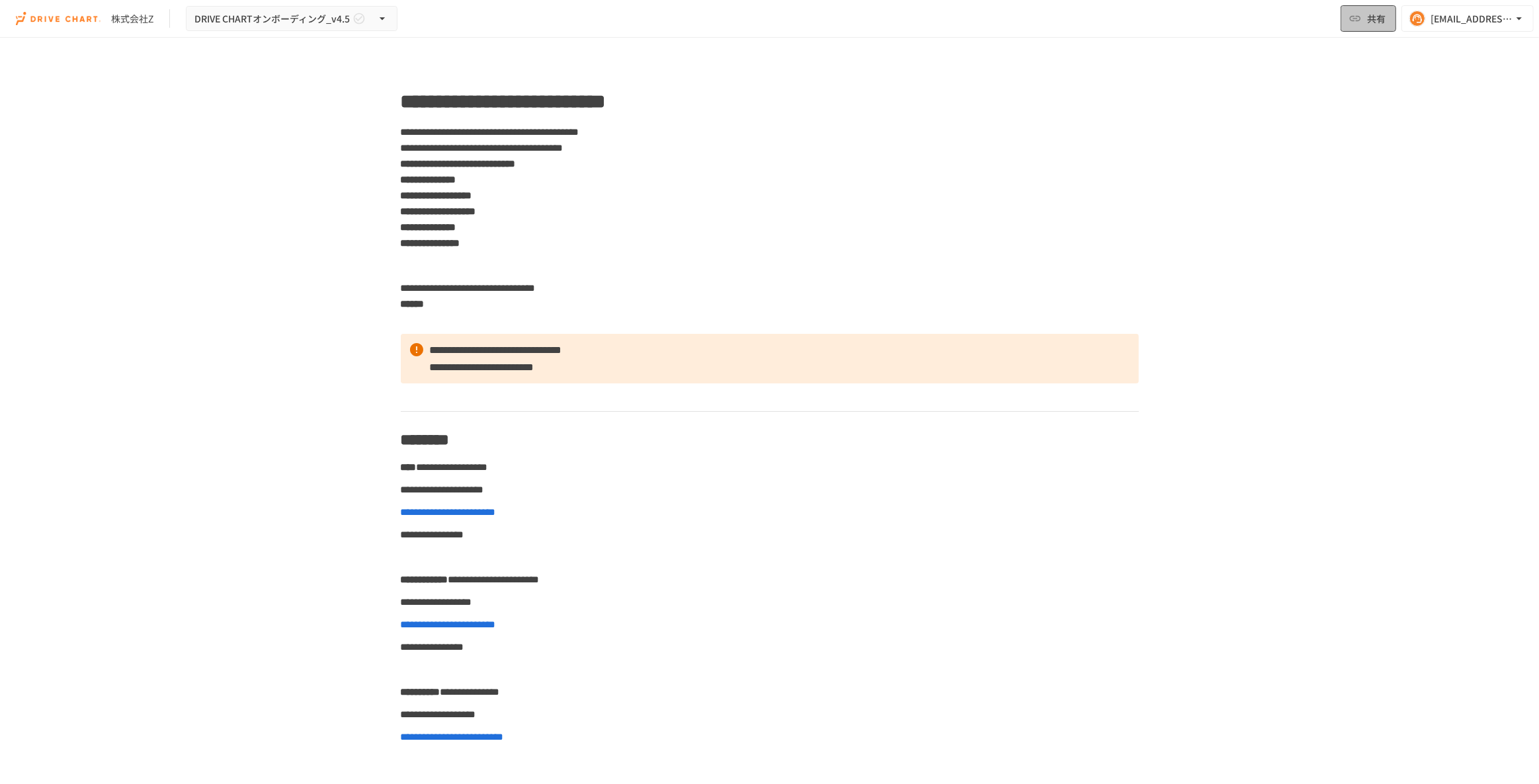
click at [1380, 17] on span "共有" at bounding box center [1376, 18] width 18 height 15
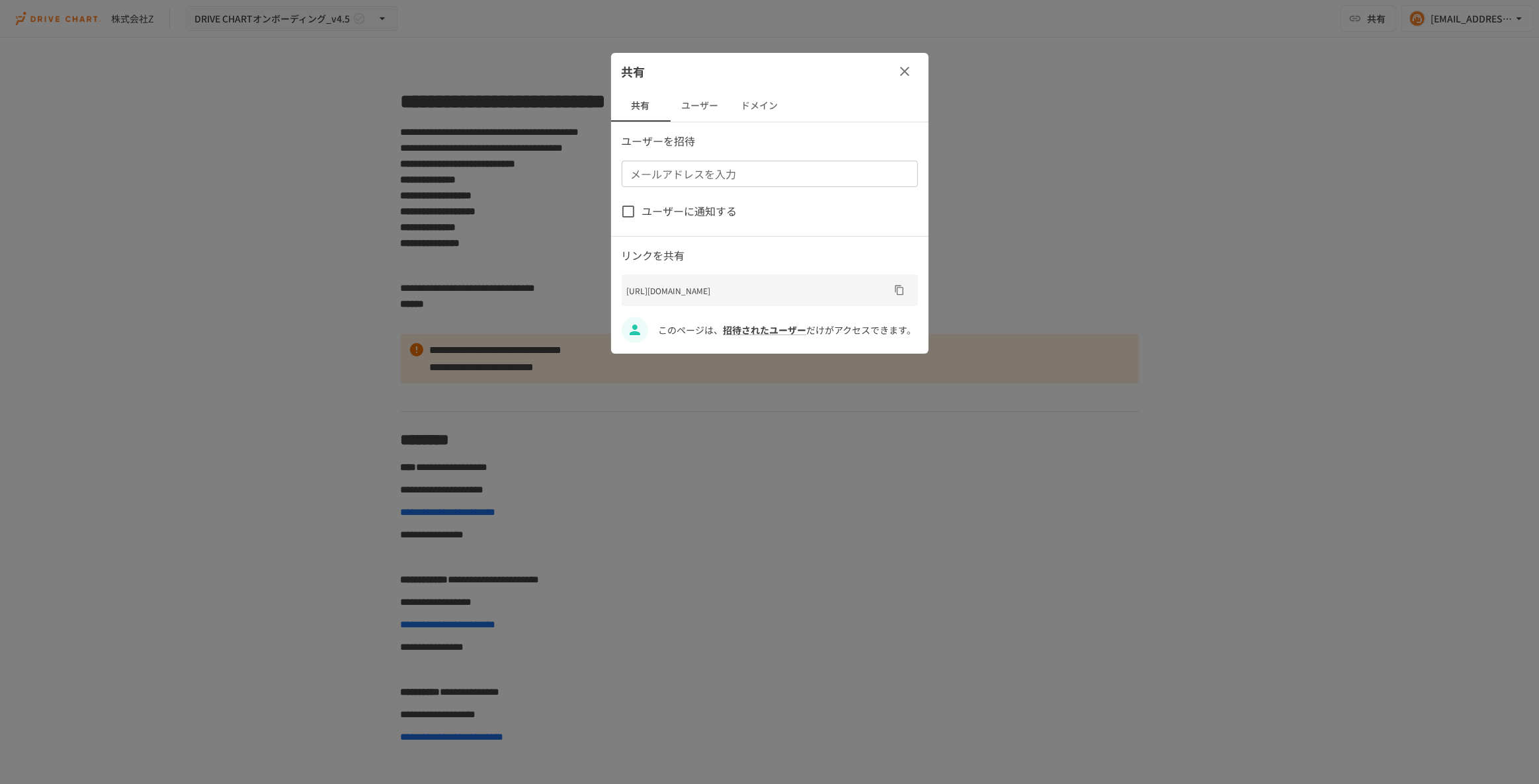
click at [709, 119] on button "ユーザー" at bounding box center [700, 105] width 60 height 32
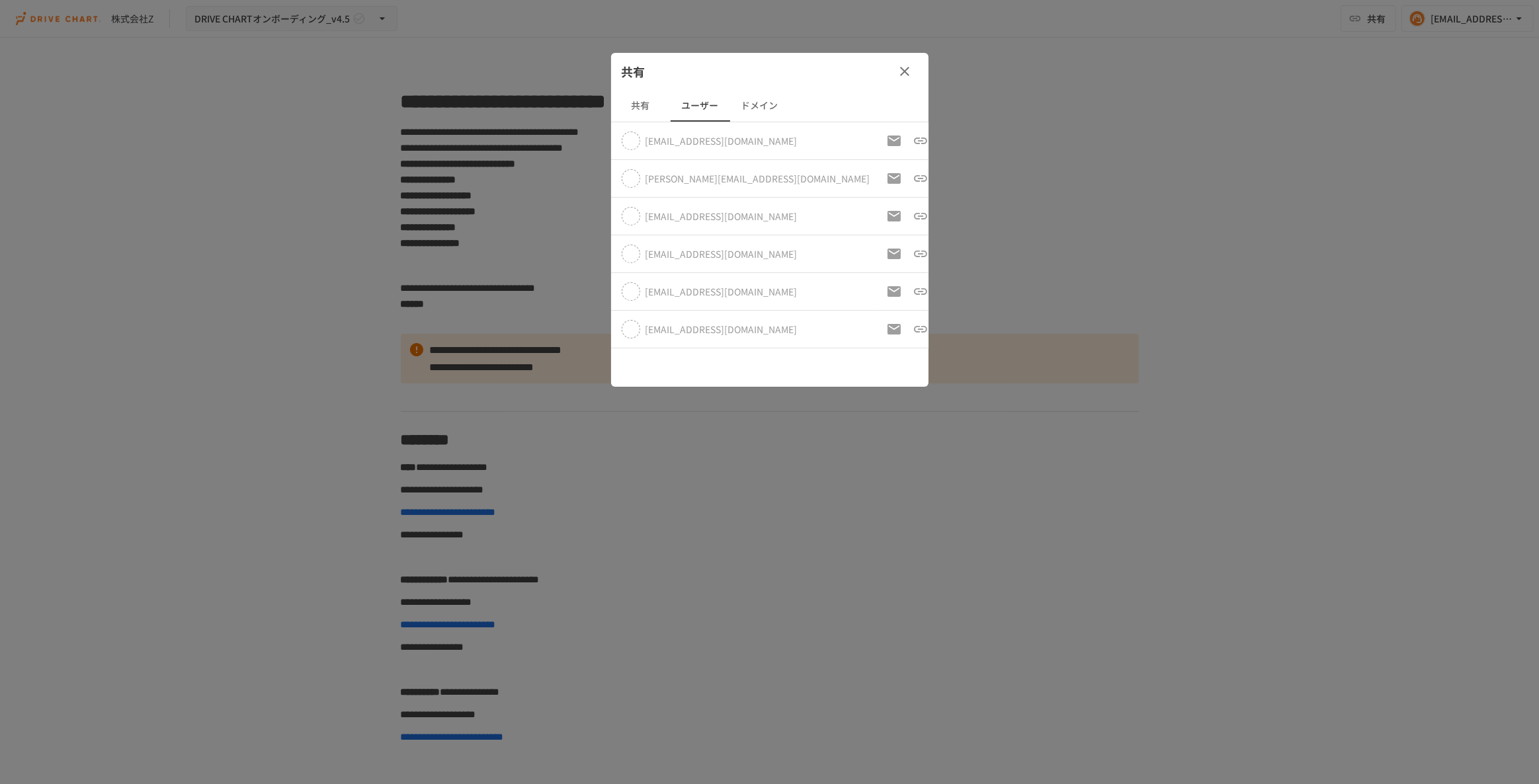
click at [911, 76] on icon "button" at bounding box center [905, 71] width 16 height 16
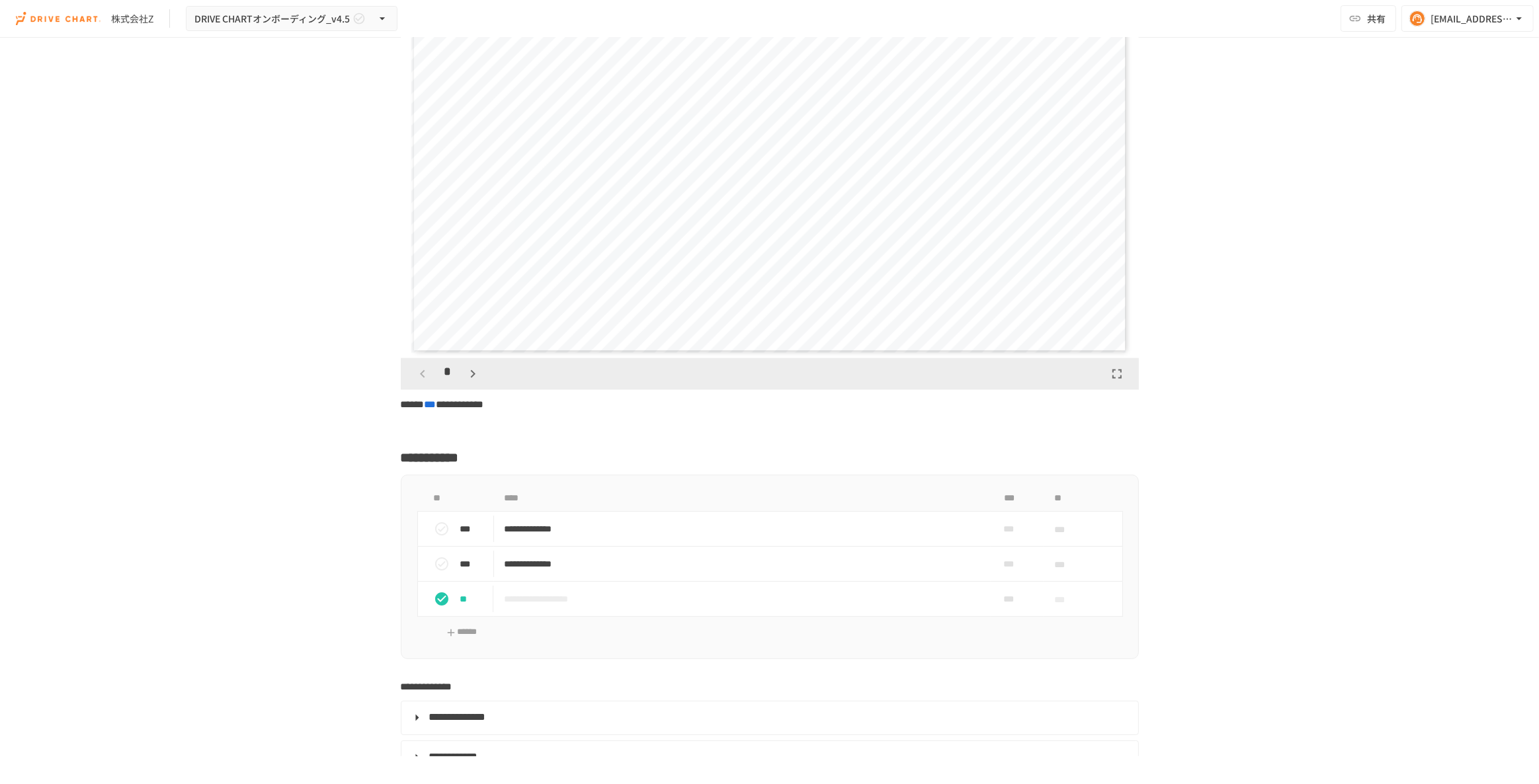
scroll to position [2644, 0]
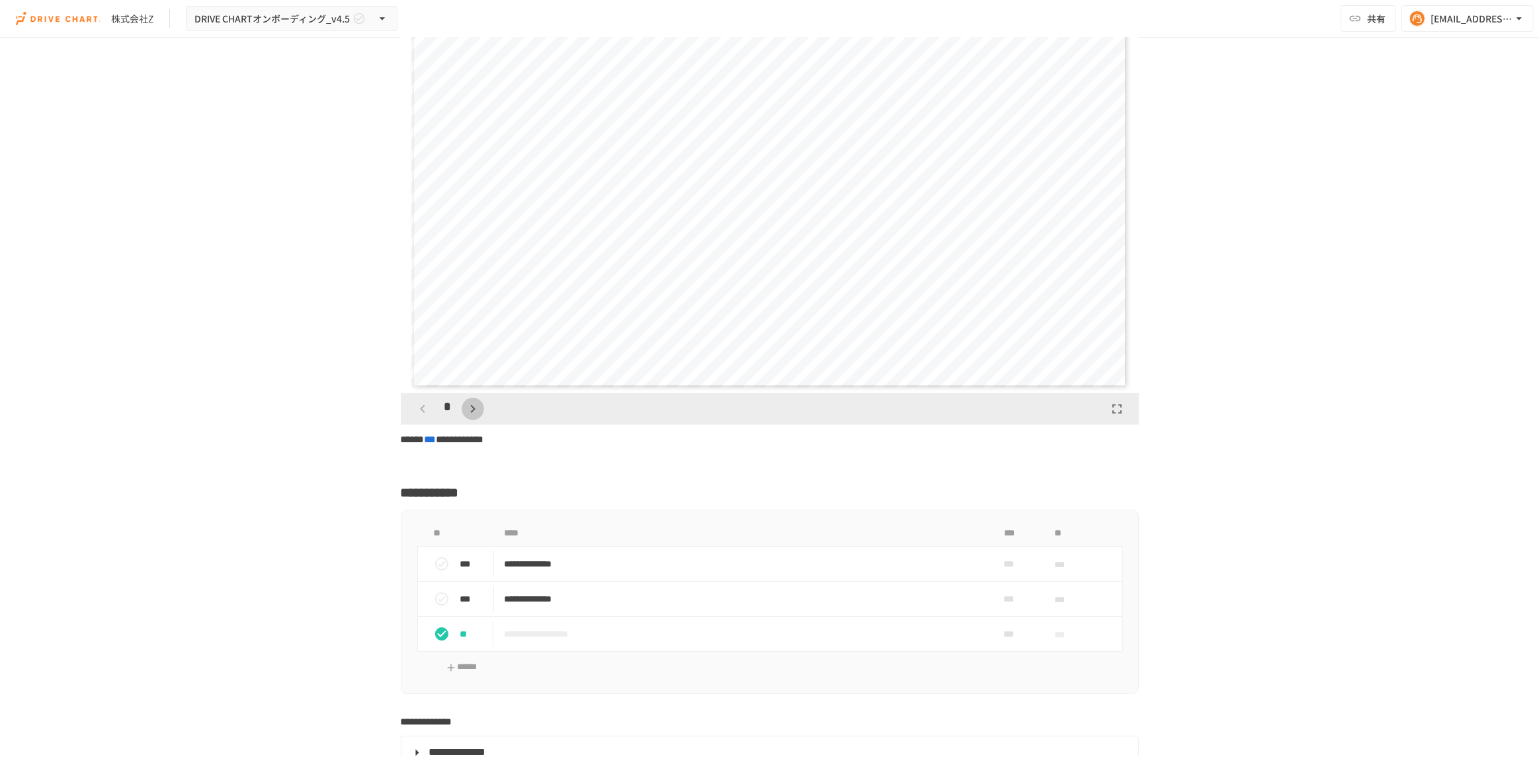
click at [471, 417] on icon "button" at bounding box center [473, 409] width 16 height 16
click at [471, 414] on icon "button" at bounding box center [473, 409] width 4 height 8
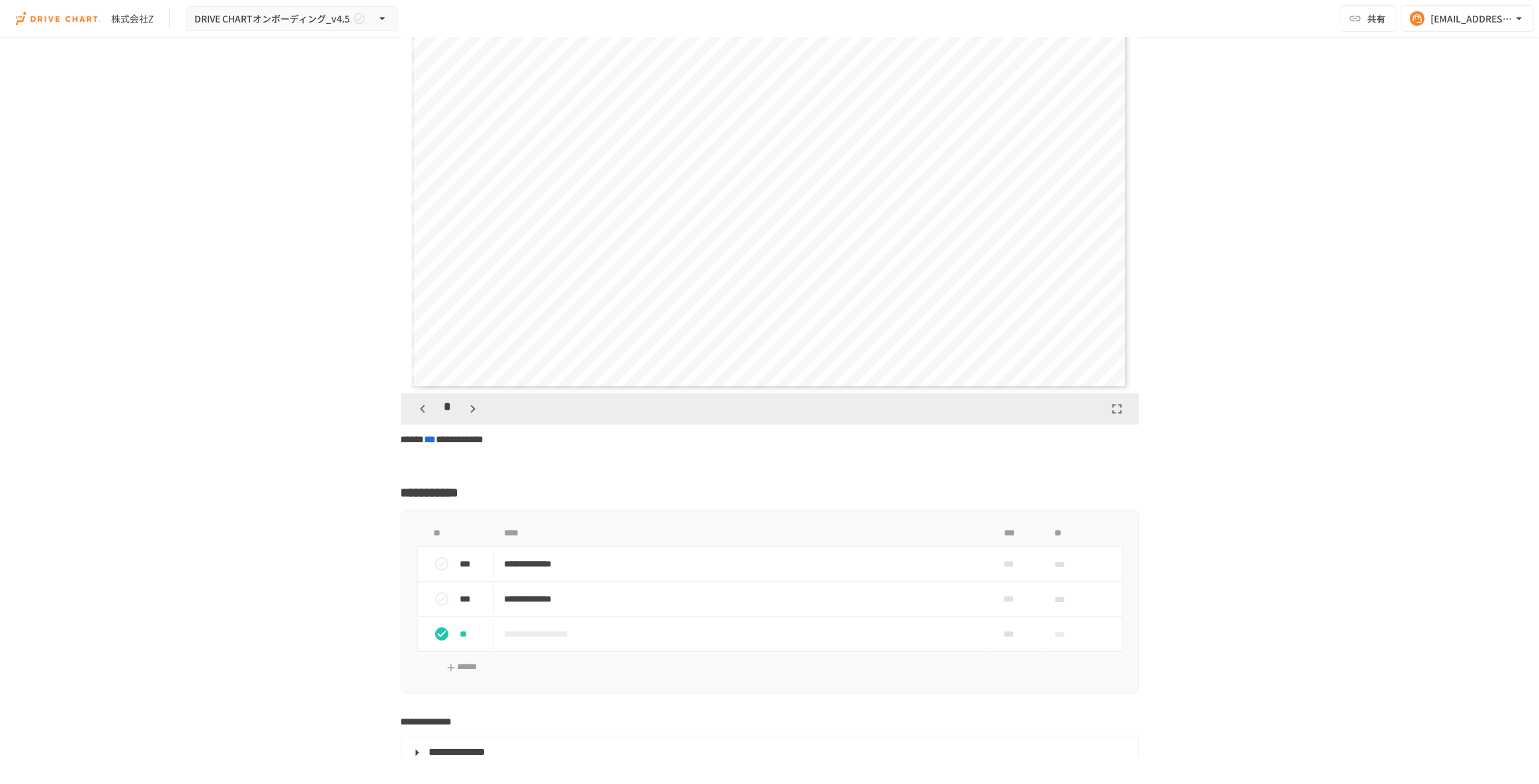
click at [471, 414] on icon "button" at bounding box center [473, 409] width 4 height 8
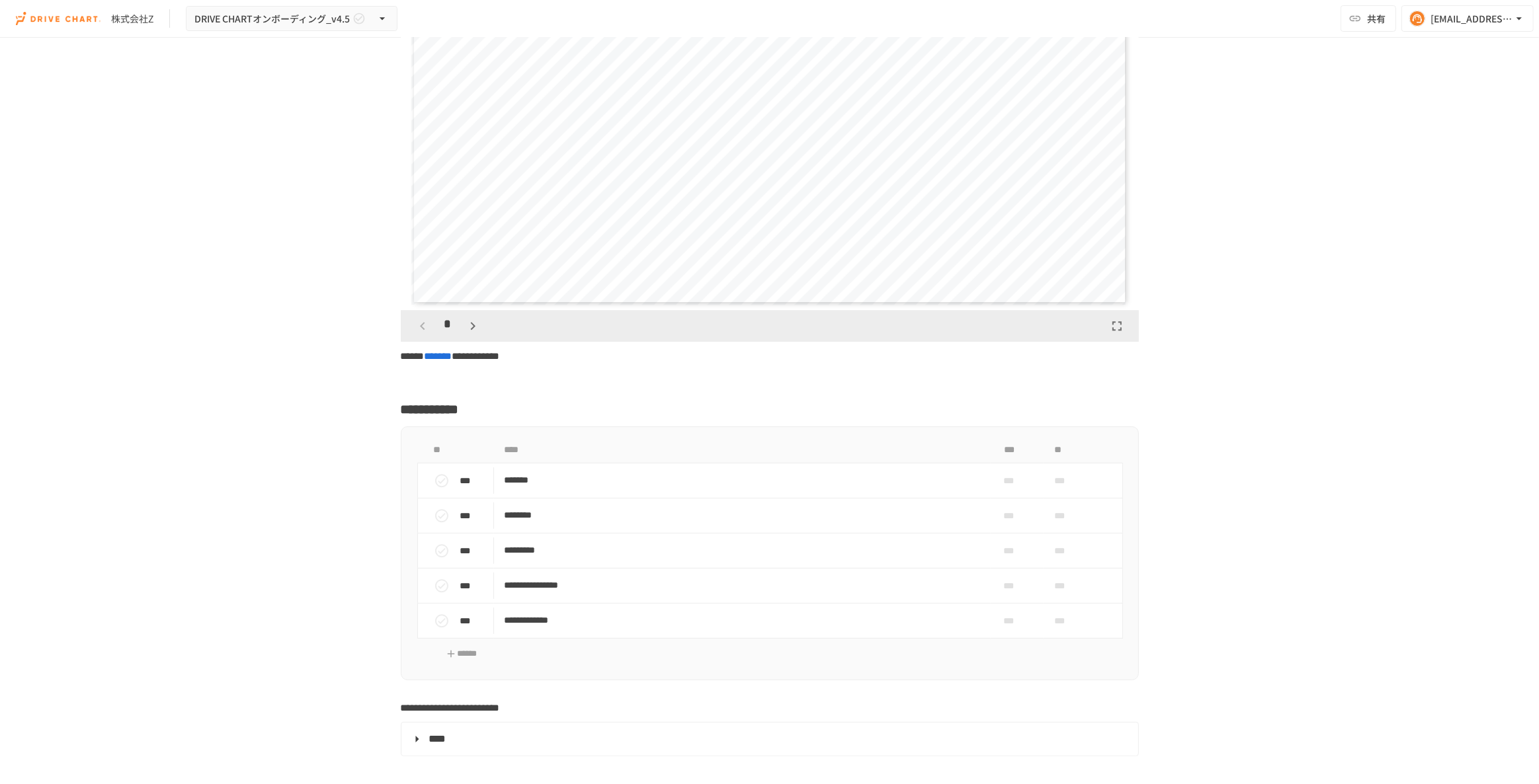
scroll to position [4628, 0]
